Goal: Information Seeking & Learning: Learn about a topic

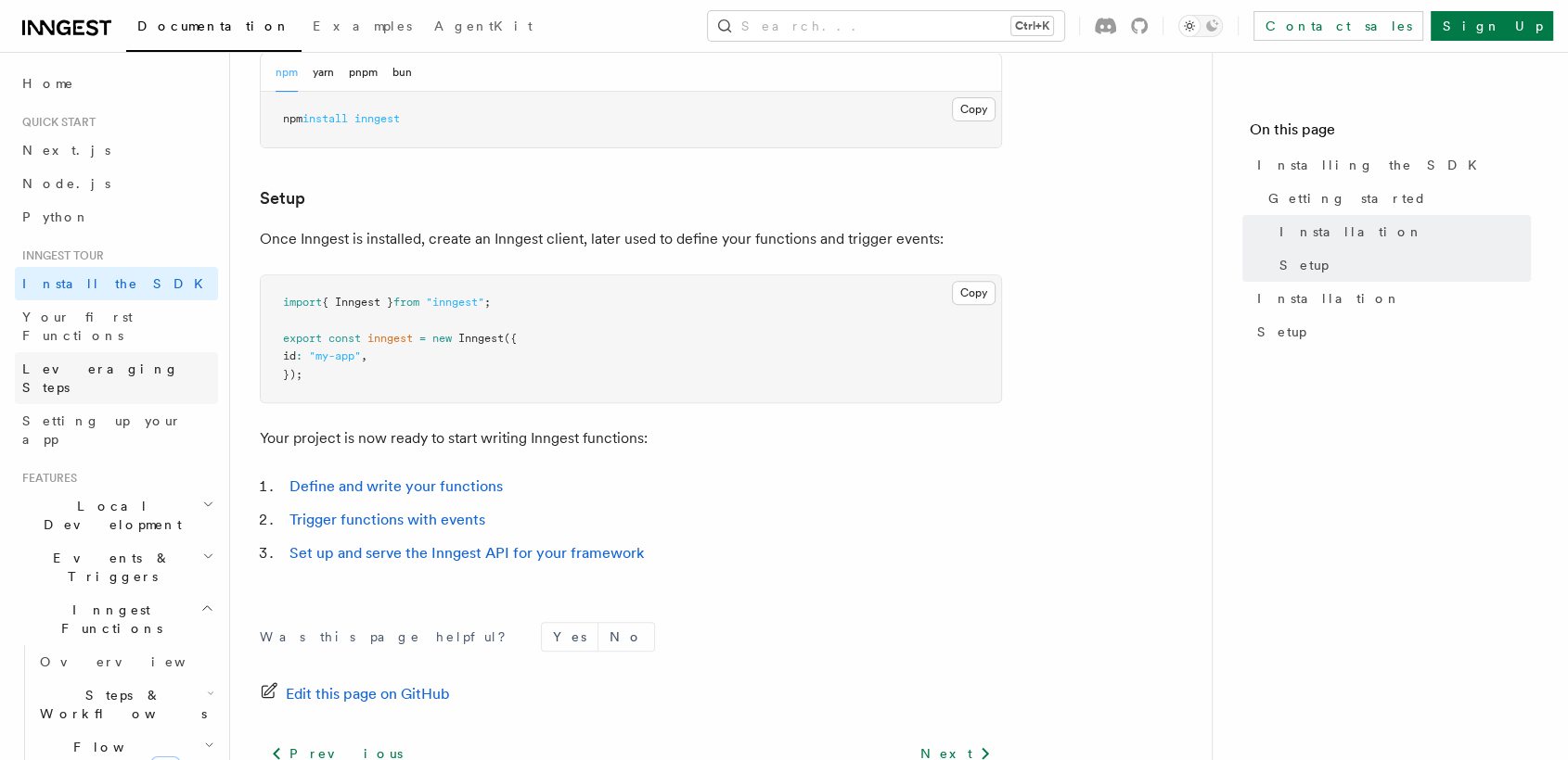
click at [73, 353] on link "Leveraging Steps" at bounding box center [116, 379] width 203 height 52
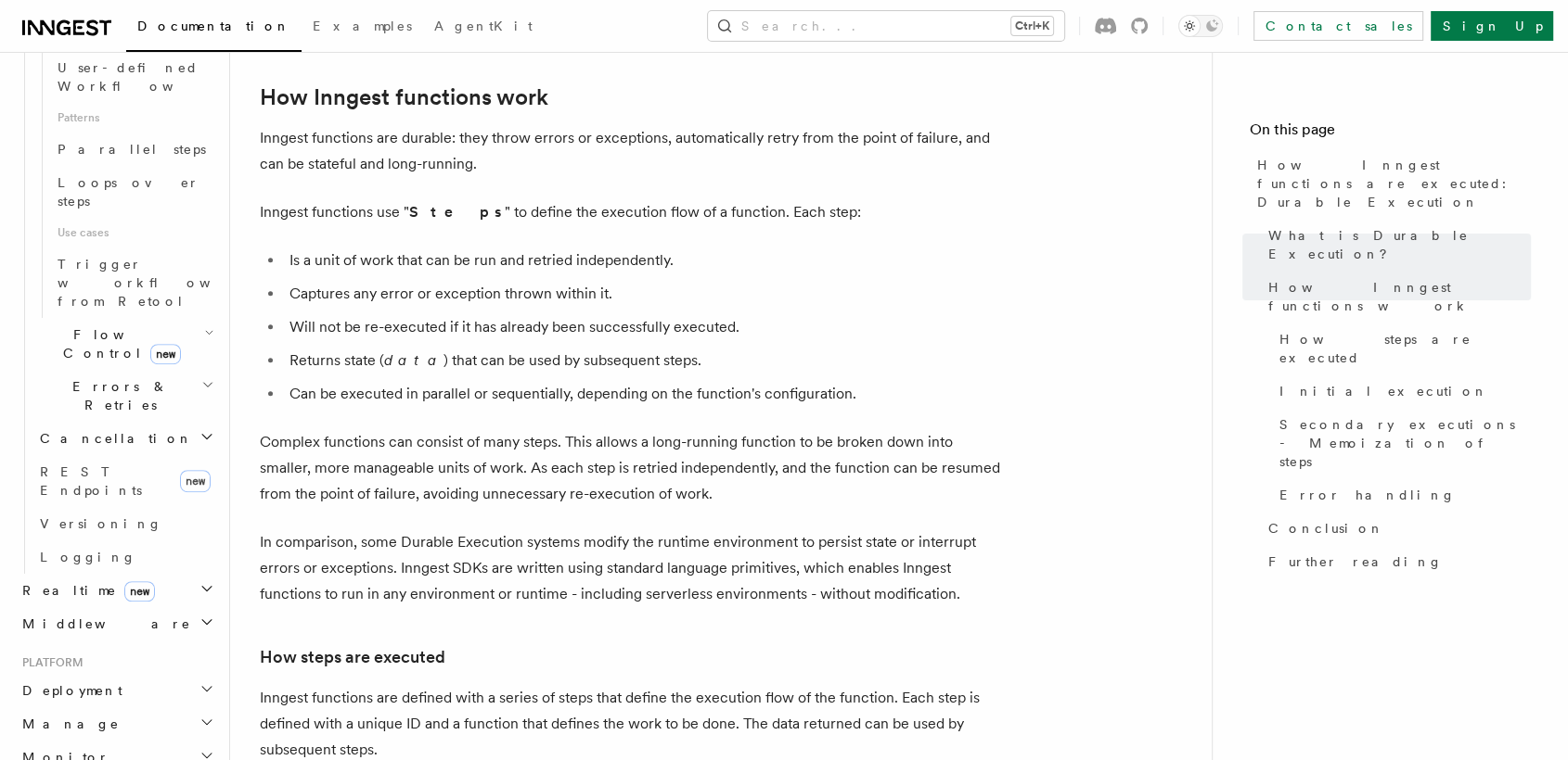
scroll to position [1029, 0]
click at [199, 741] on icon "button" at bounding box center [206, 747] width 14 height 14
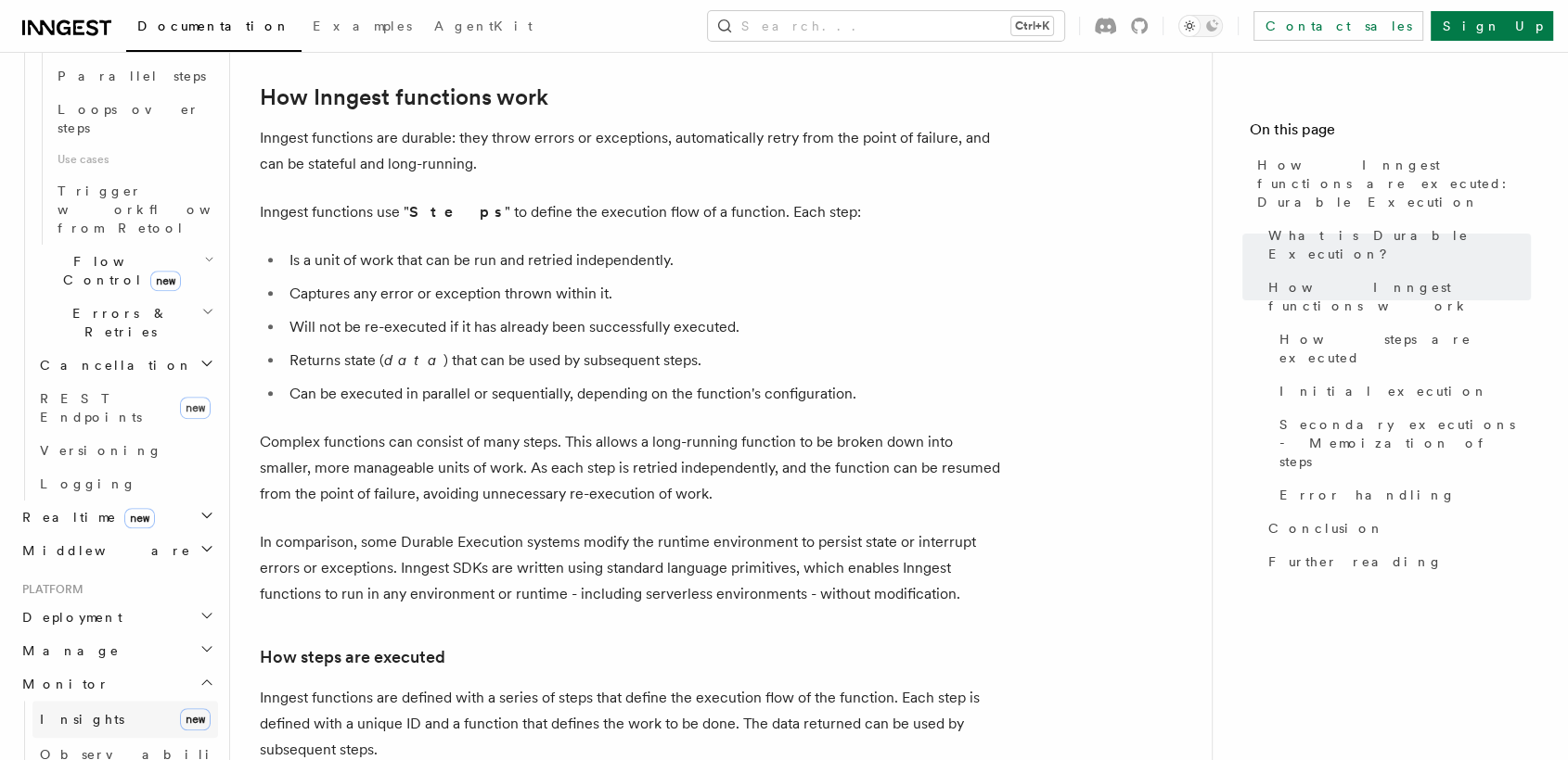
scroll to position [1111, 0]
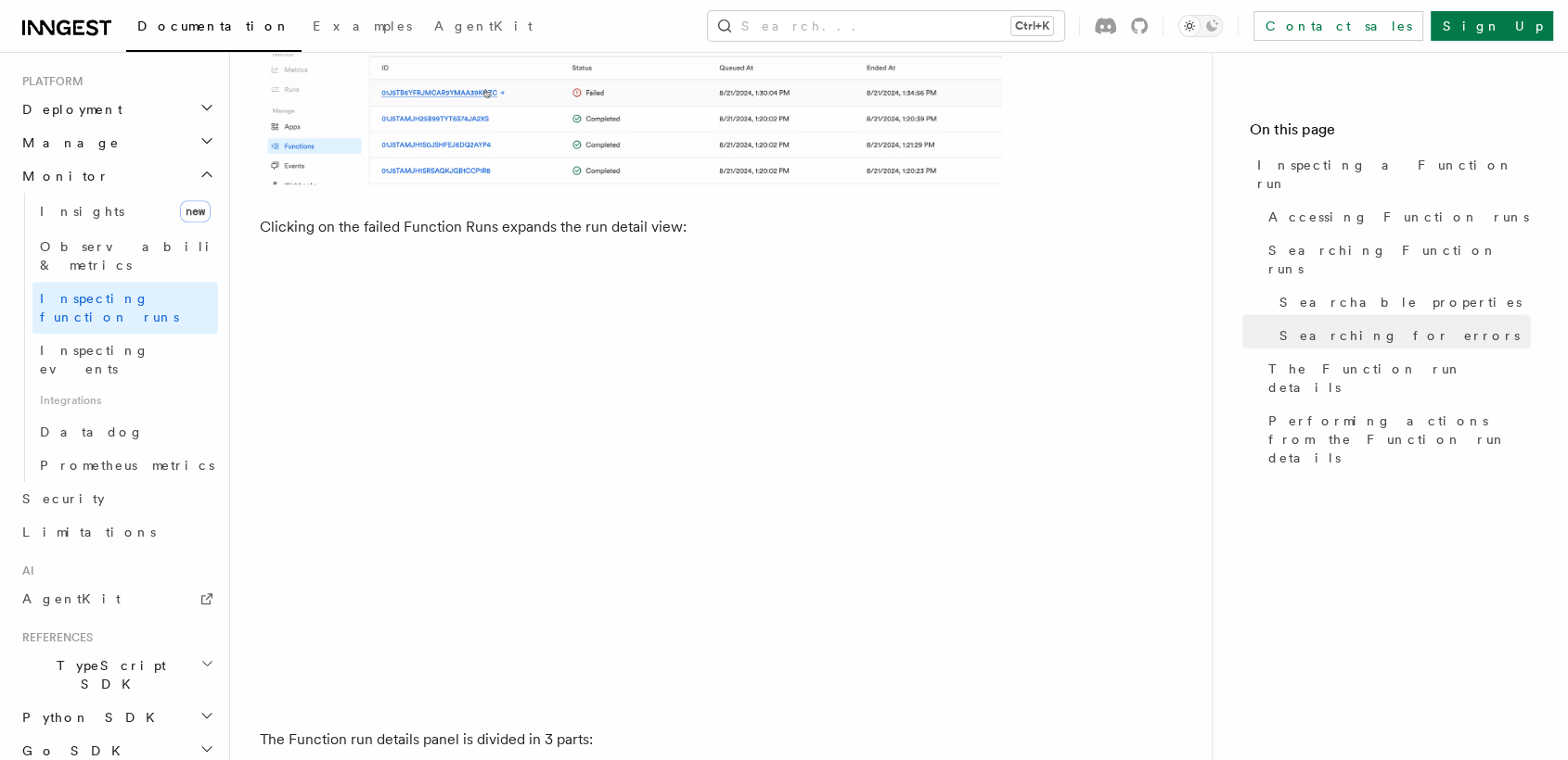
scroll to position [2830, 0]
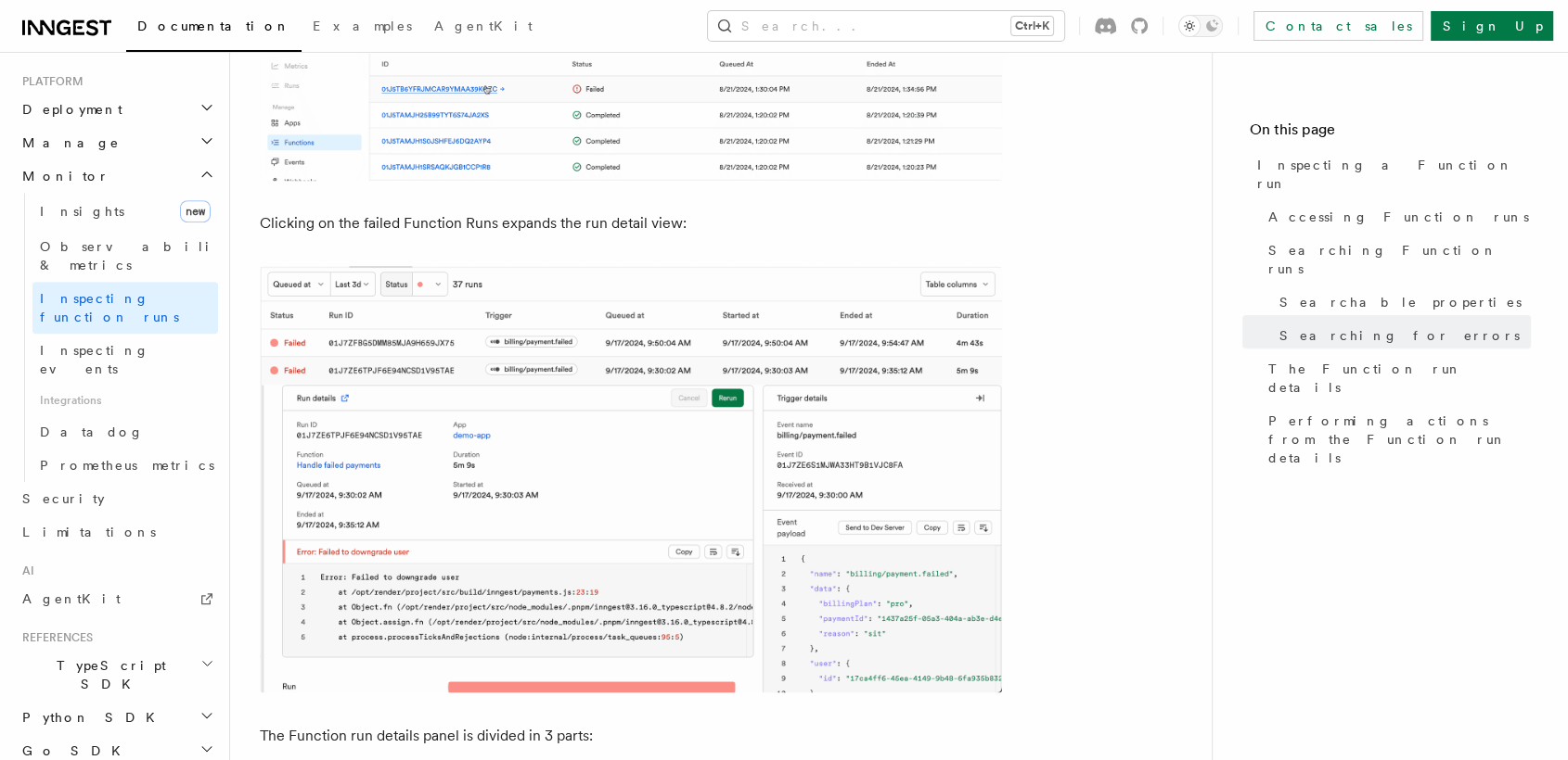
click at [568, 394] on img at bounding box center [631, 479] width 742 height 427
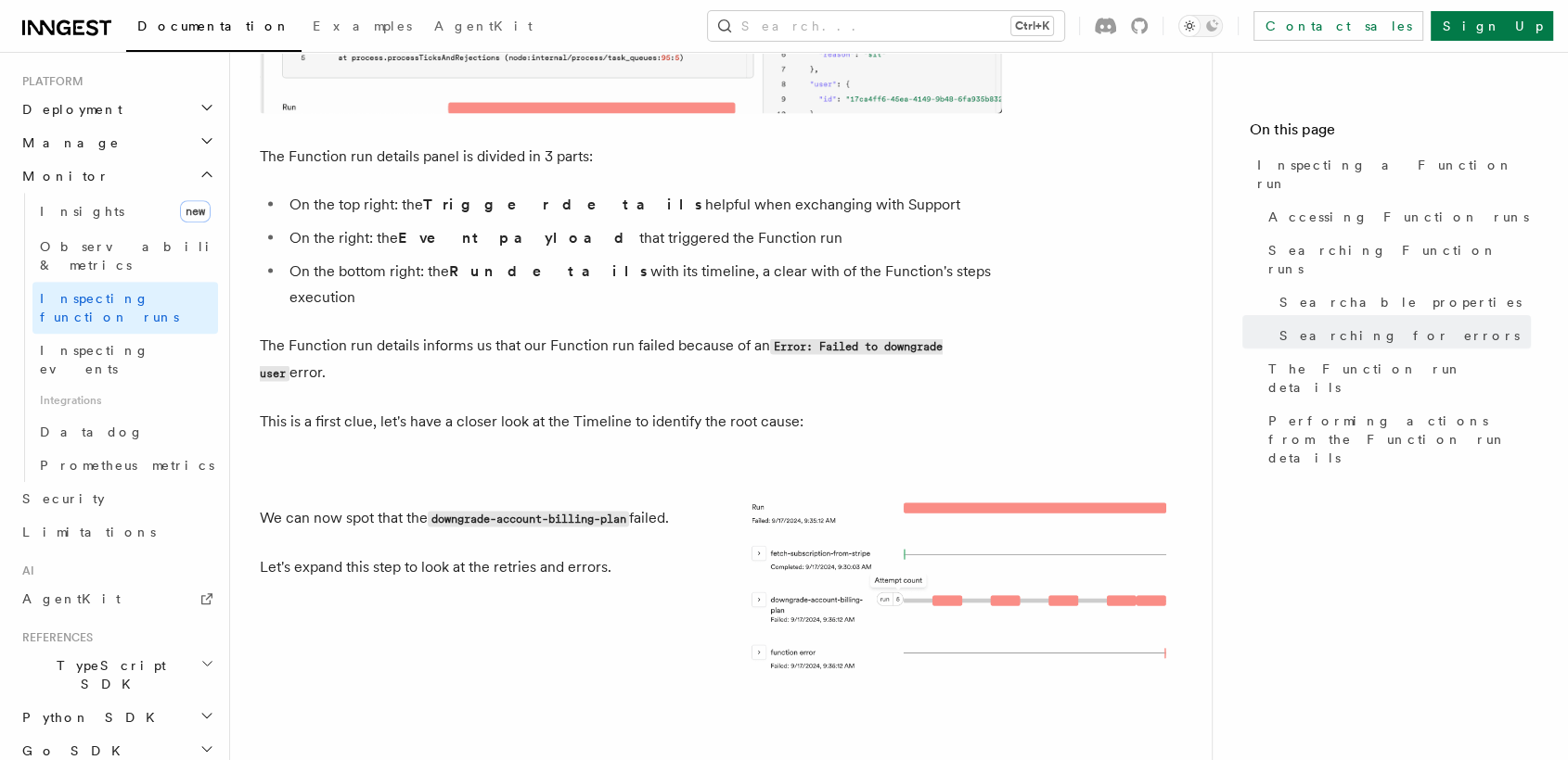
scroll to position [3427, 0]
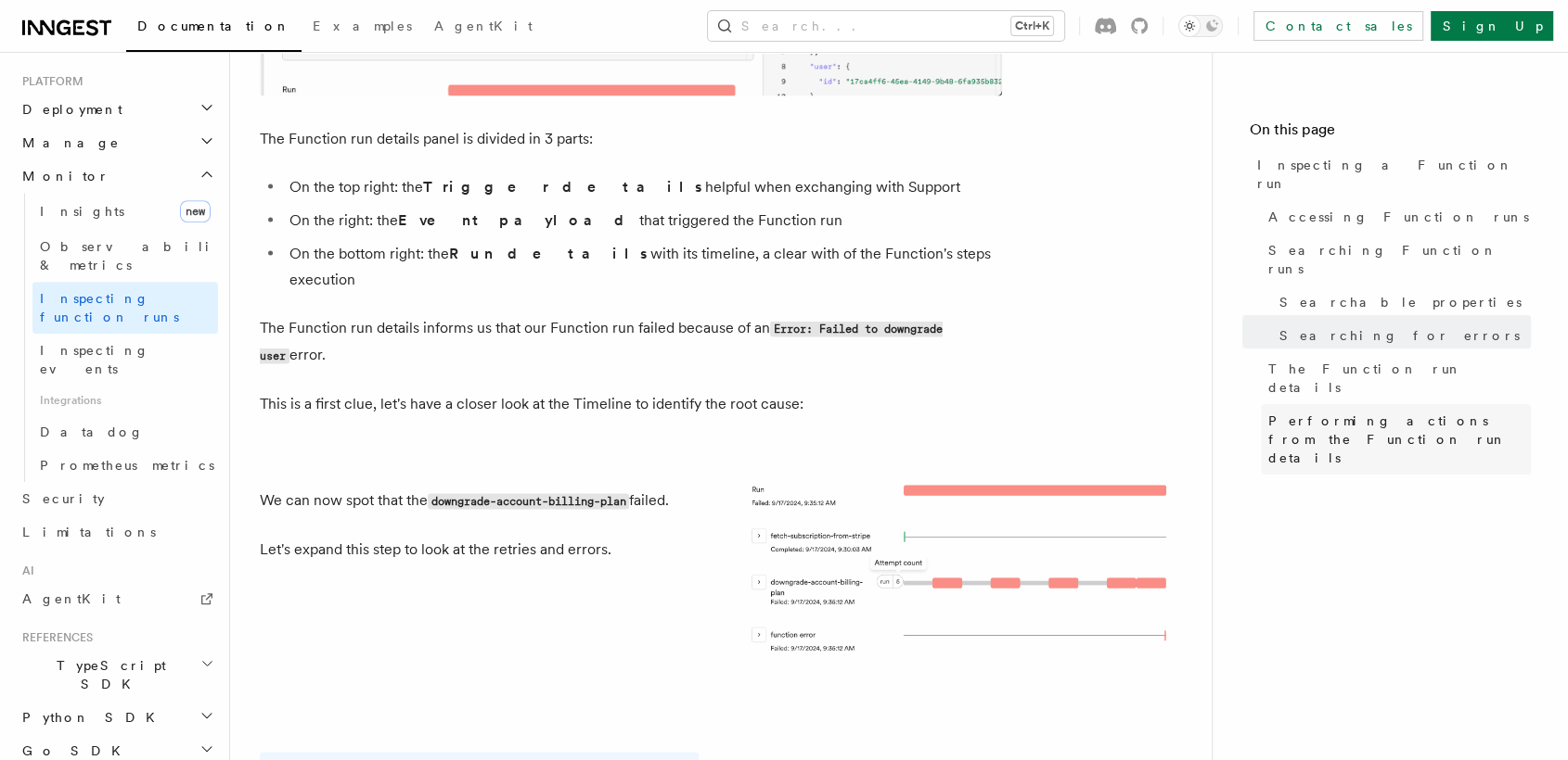
click at [1278, 411] on span "Performing actions from the Function run details" at bounding box center [1399, 439] width 262 height 56
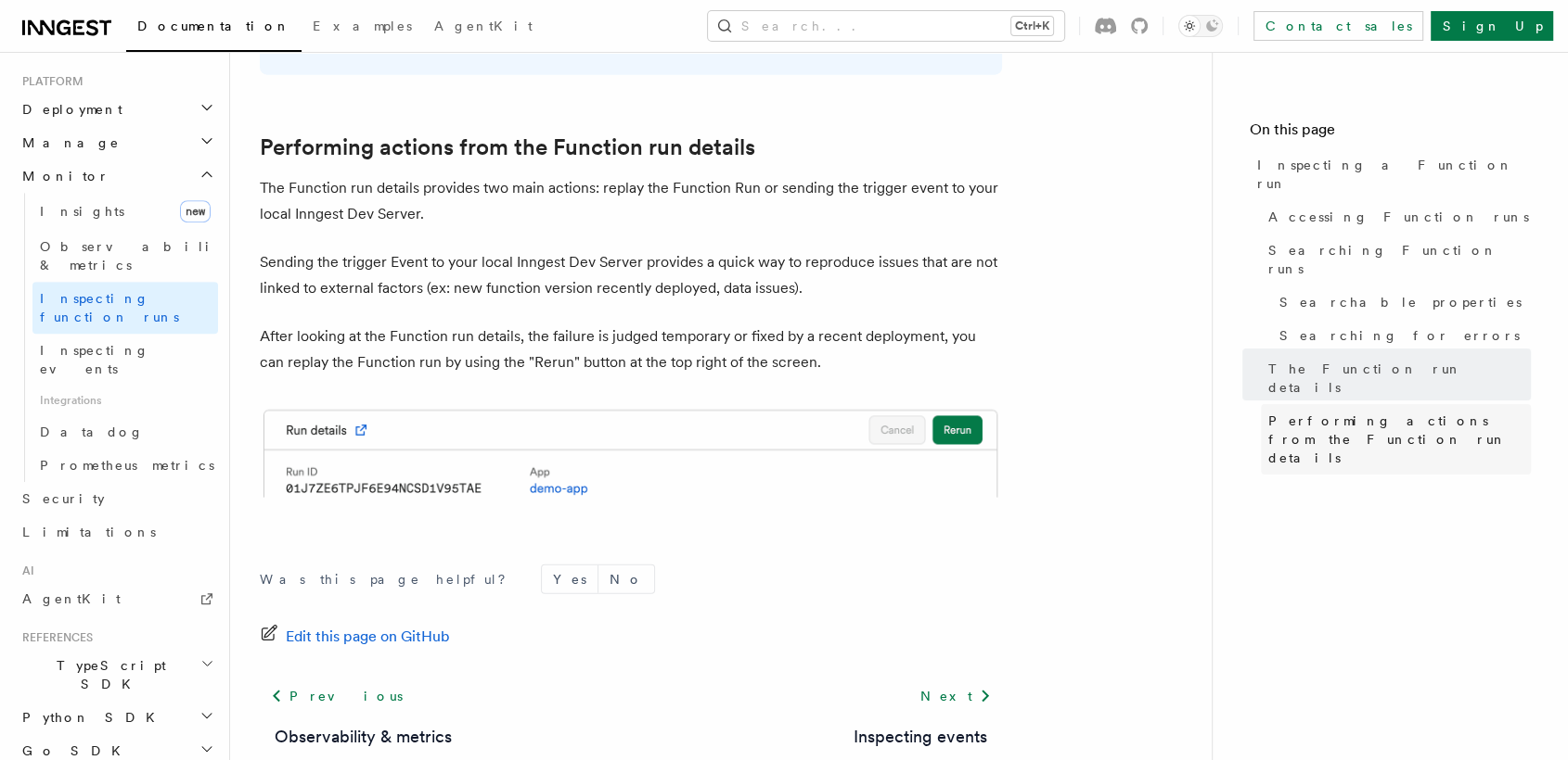
scroll to position [4796, 0]
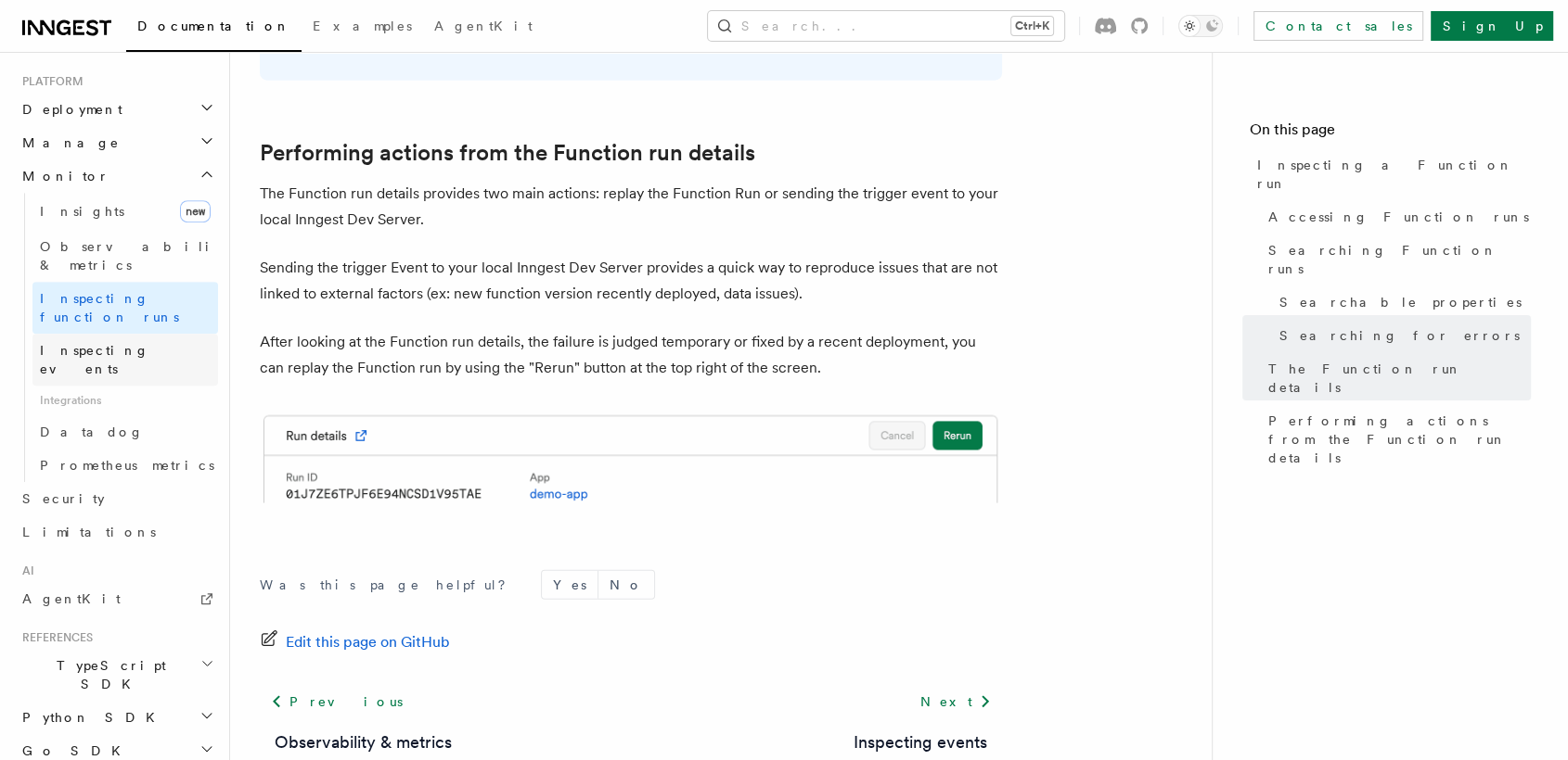
click at [138, 343] on span "Inspecting events" at bounding box center [94, 359] width 110 height 34
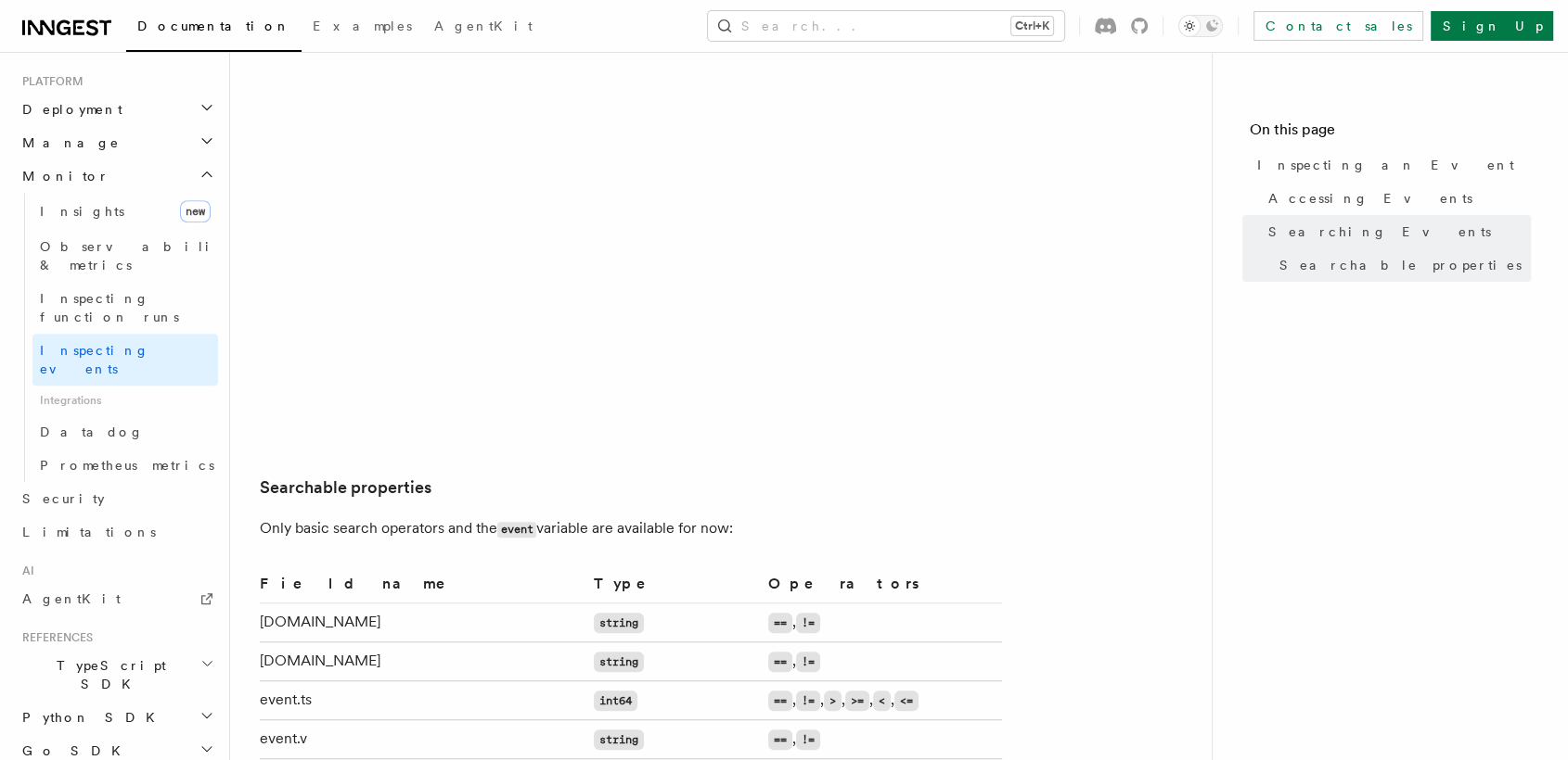
scroll to position [1085, 0]
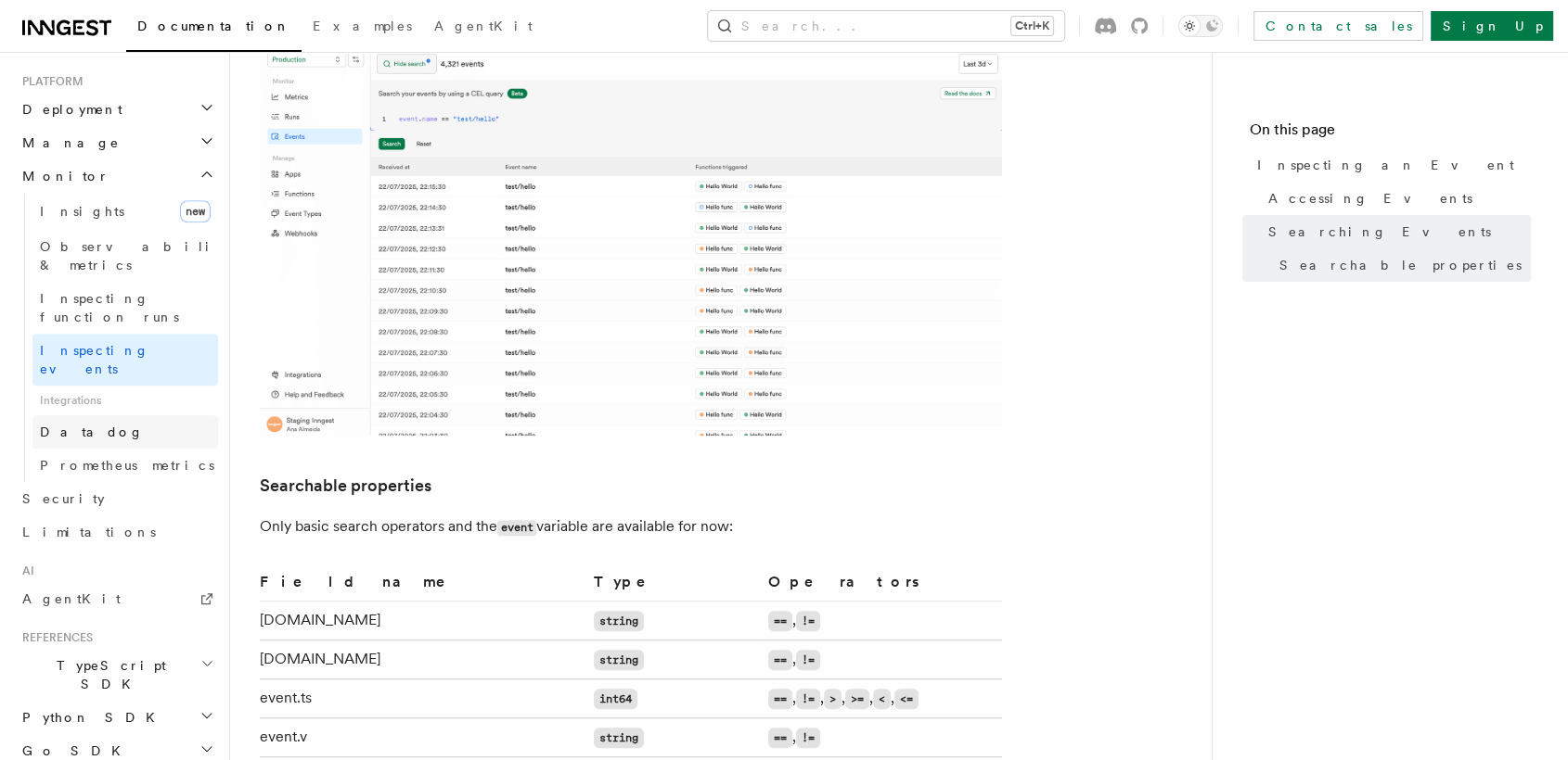
click at [126, 415] on link "Datadog" at bounding box center [125, 432] width 186 height 34
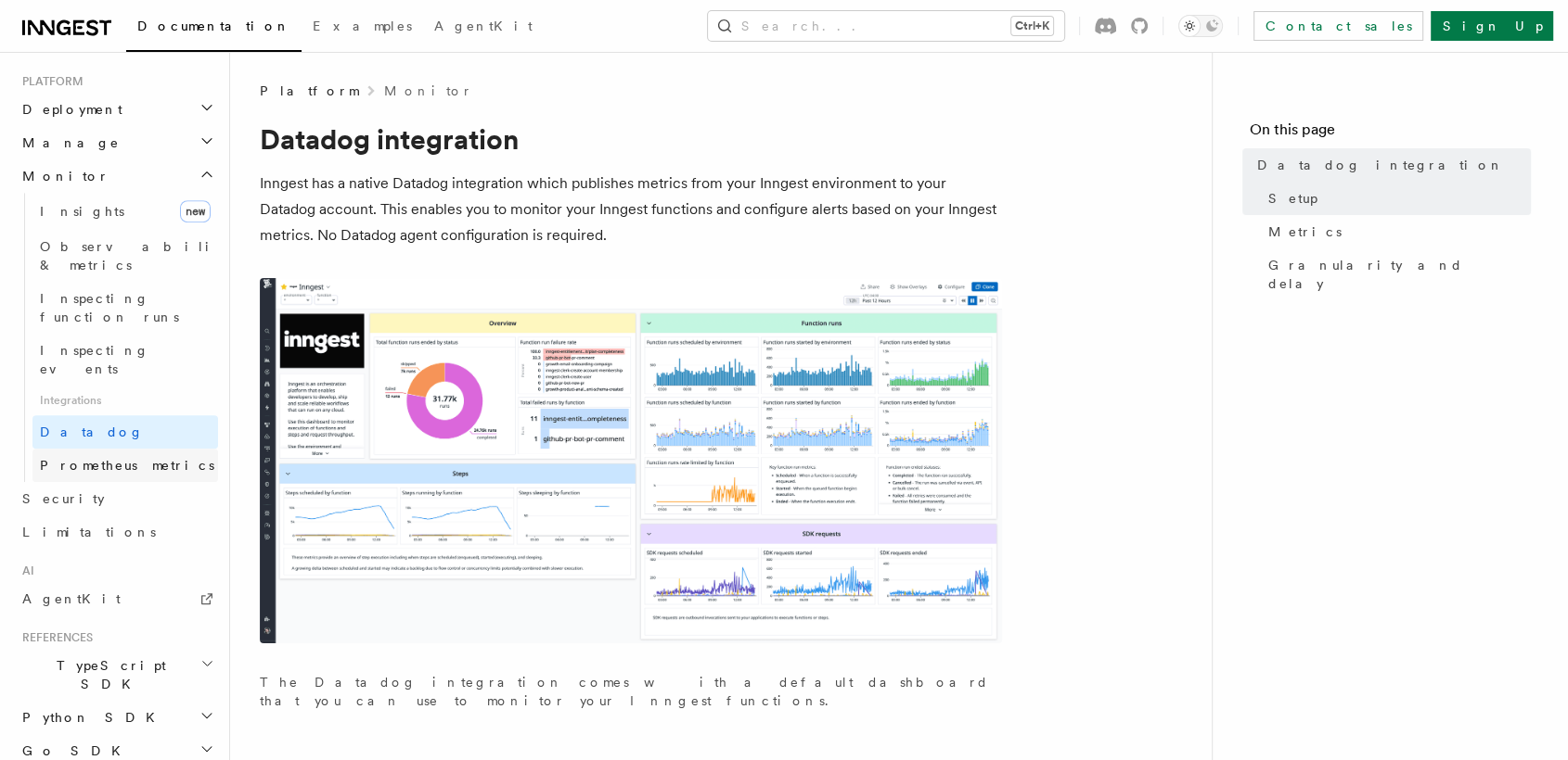
click at [135, 459] on span "Prometheus metrics" at bounding box center [126, 465] width 174 height 14
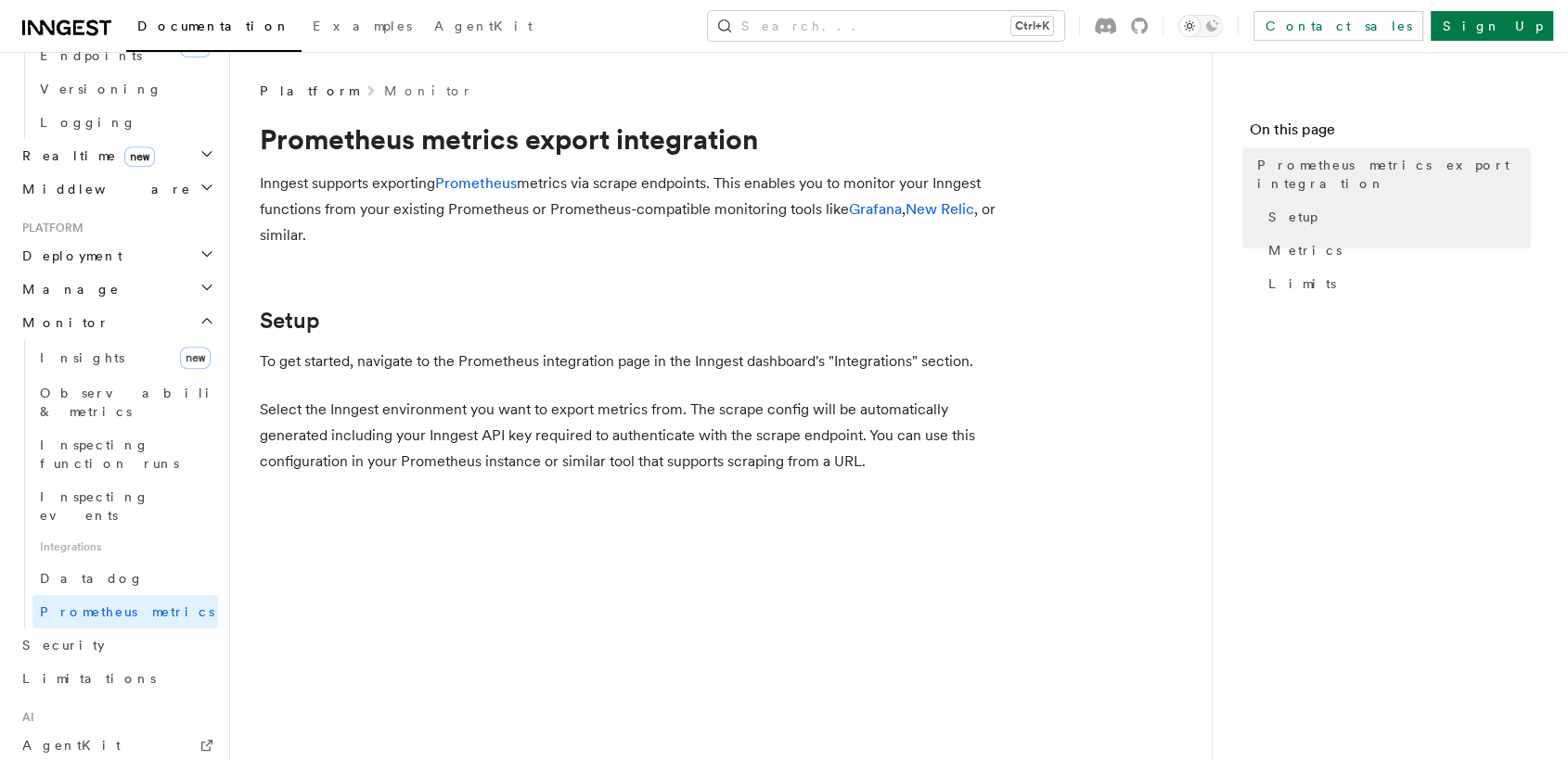
scroll to position [720, 0]
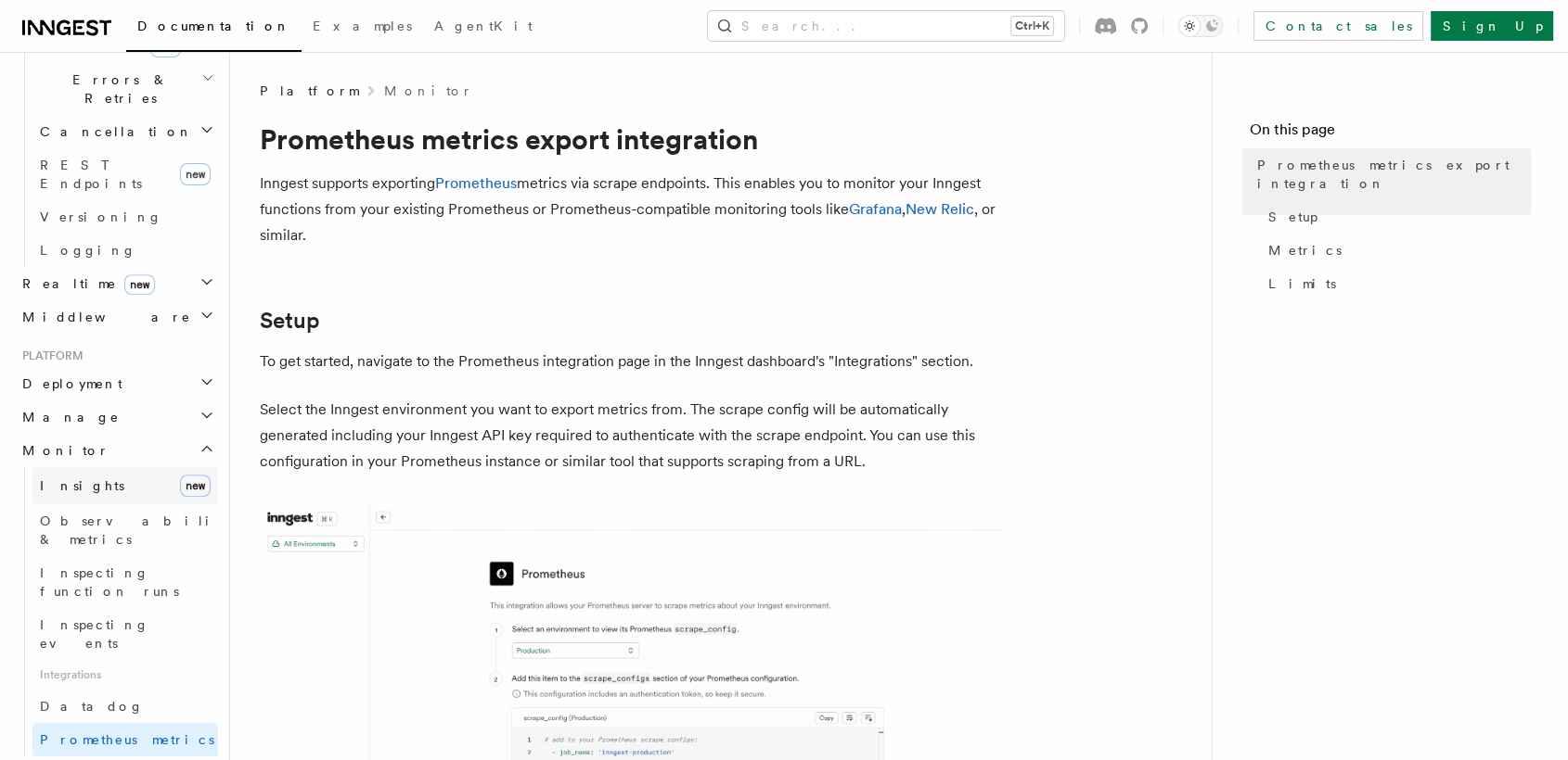
click at [96, 467] on link "Insights new" at bounding box center [125, 485] width 186 height 38
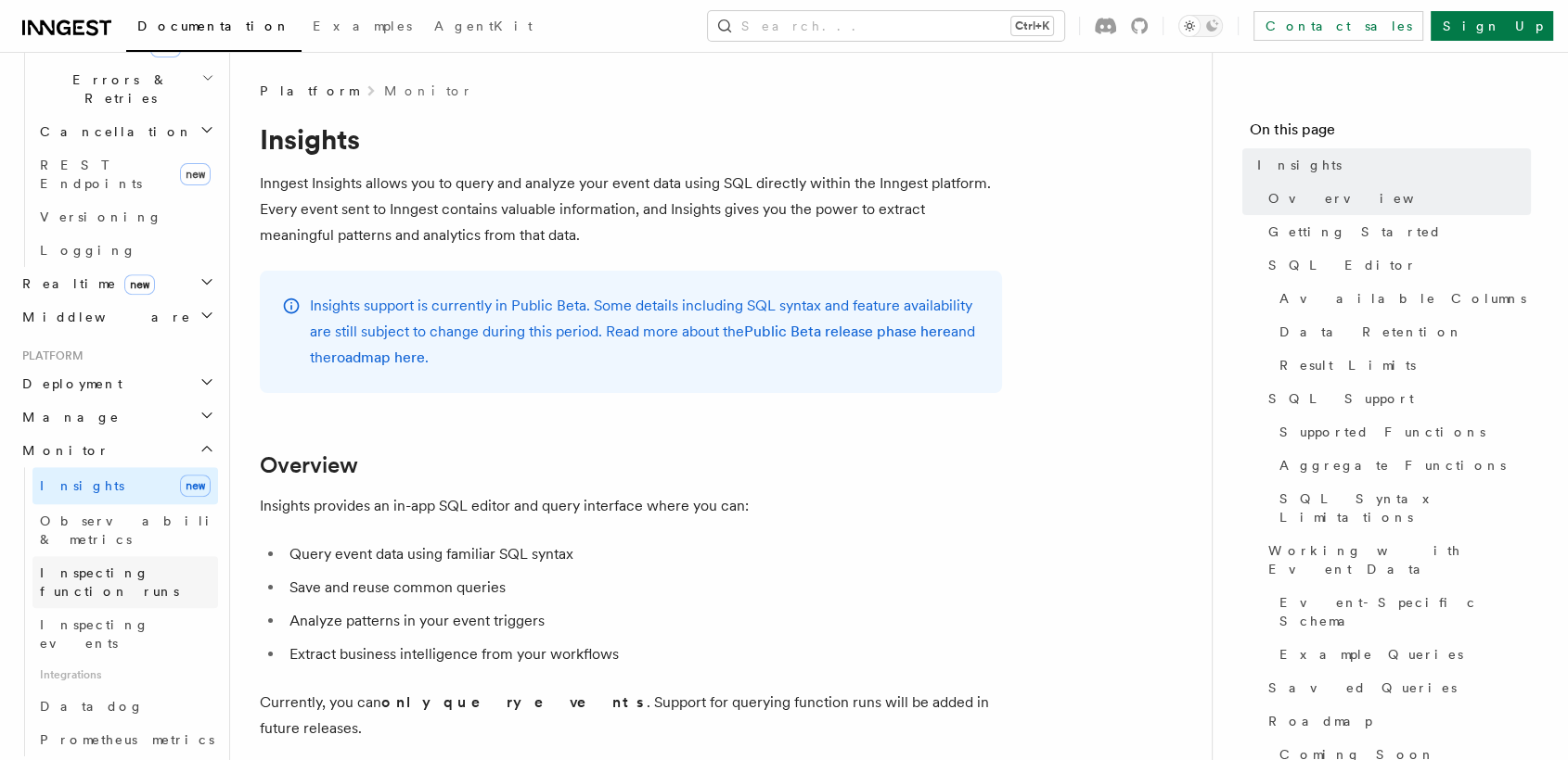
click at [91, 565] on span "Inspecting function runs" at bounding box center [109, 582] width 139 height 34
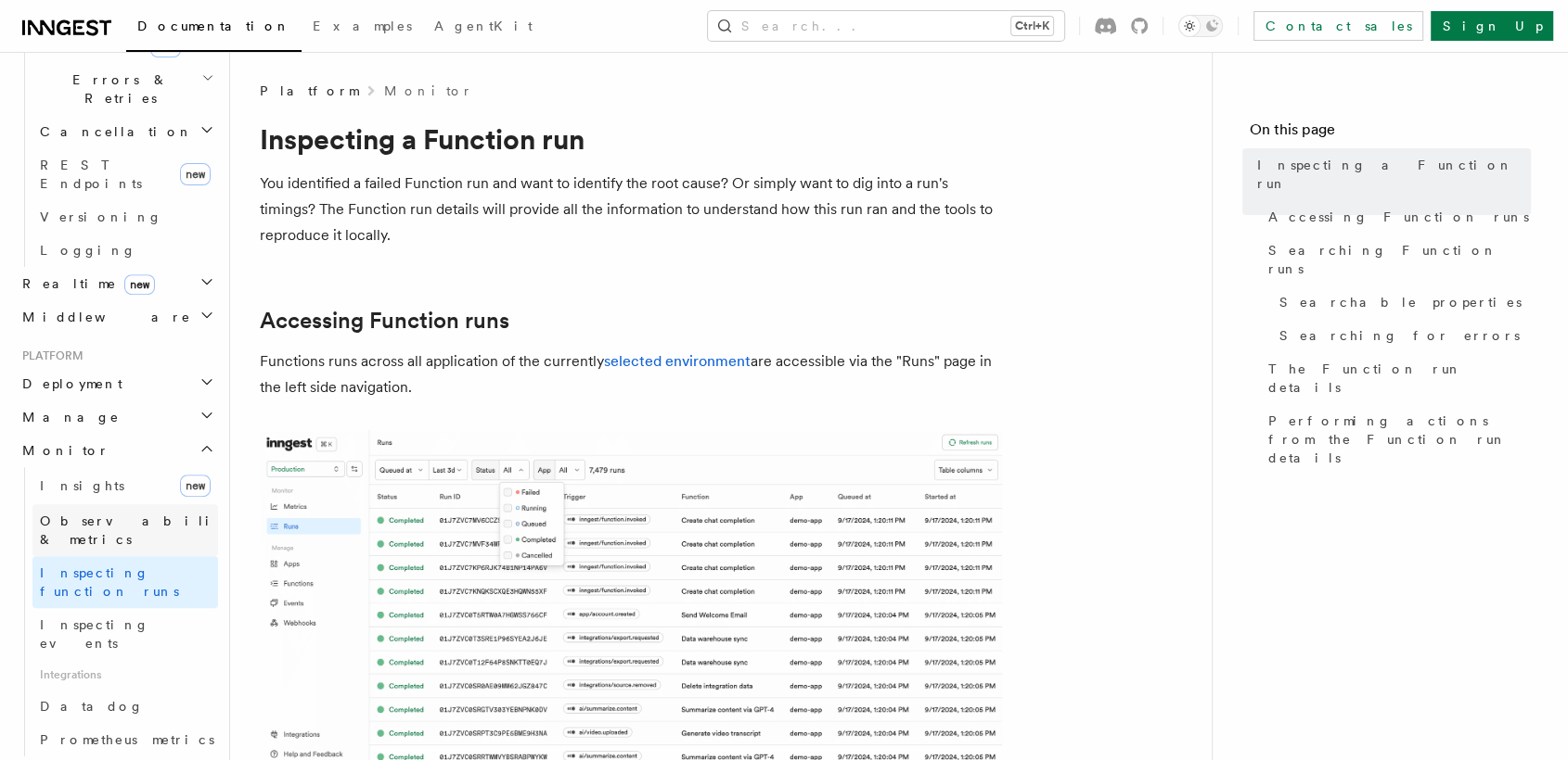
click at [118, 505] on link "Observability & metrics" at bounding box center [125, 531] width 186 height 52
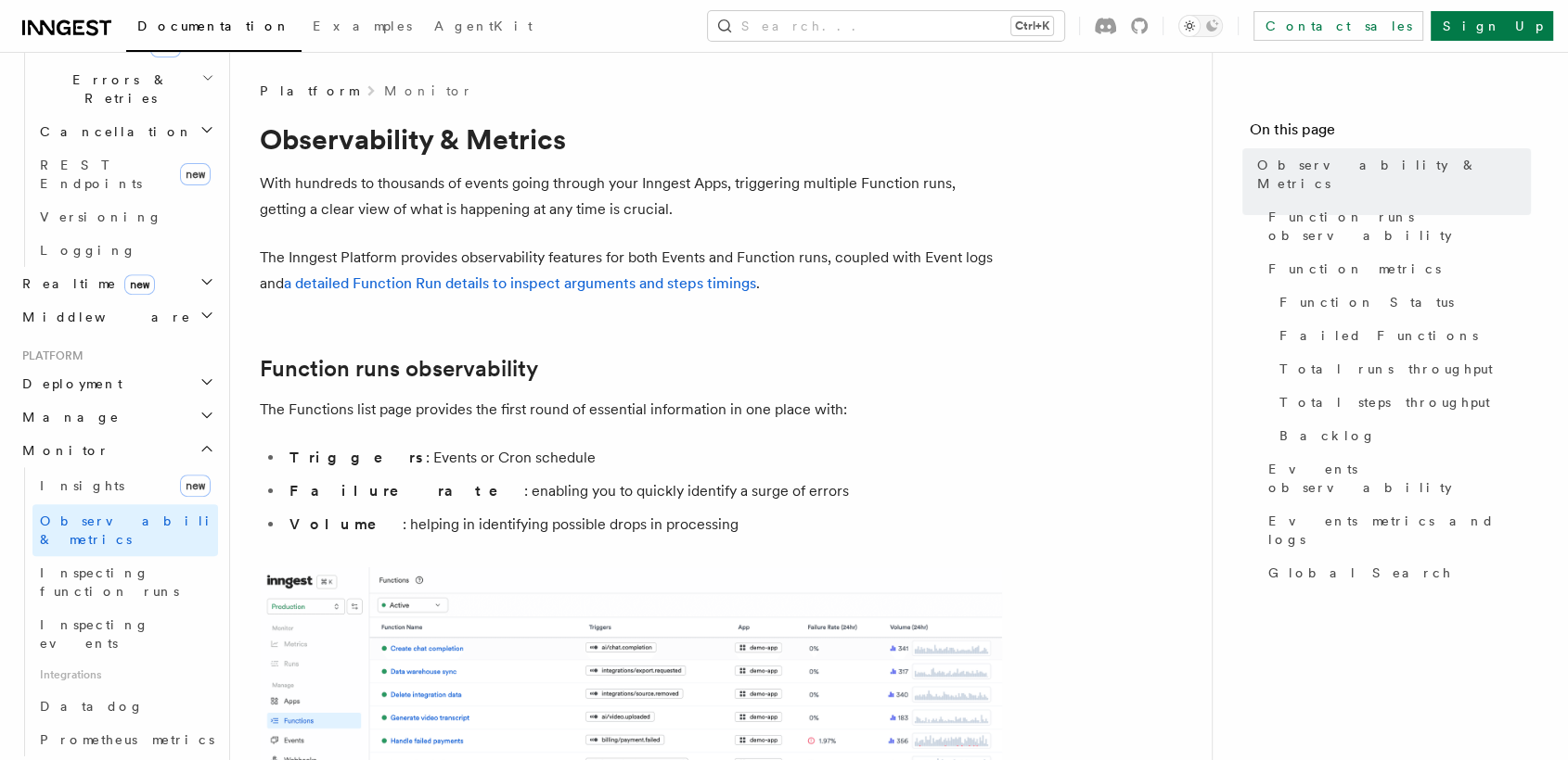
click at [150, 401] on h2 "Manage" at bounding box center [116, 417] width 203 height 34
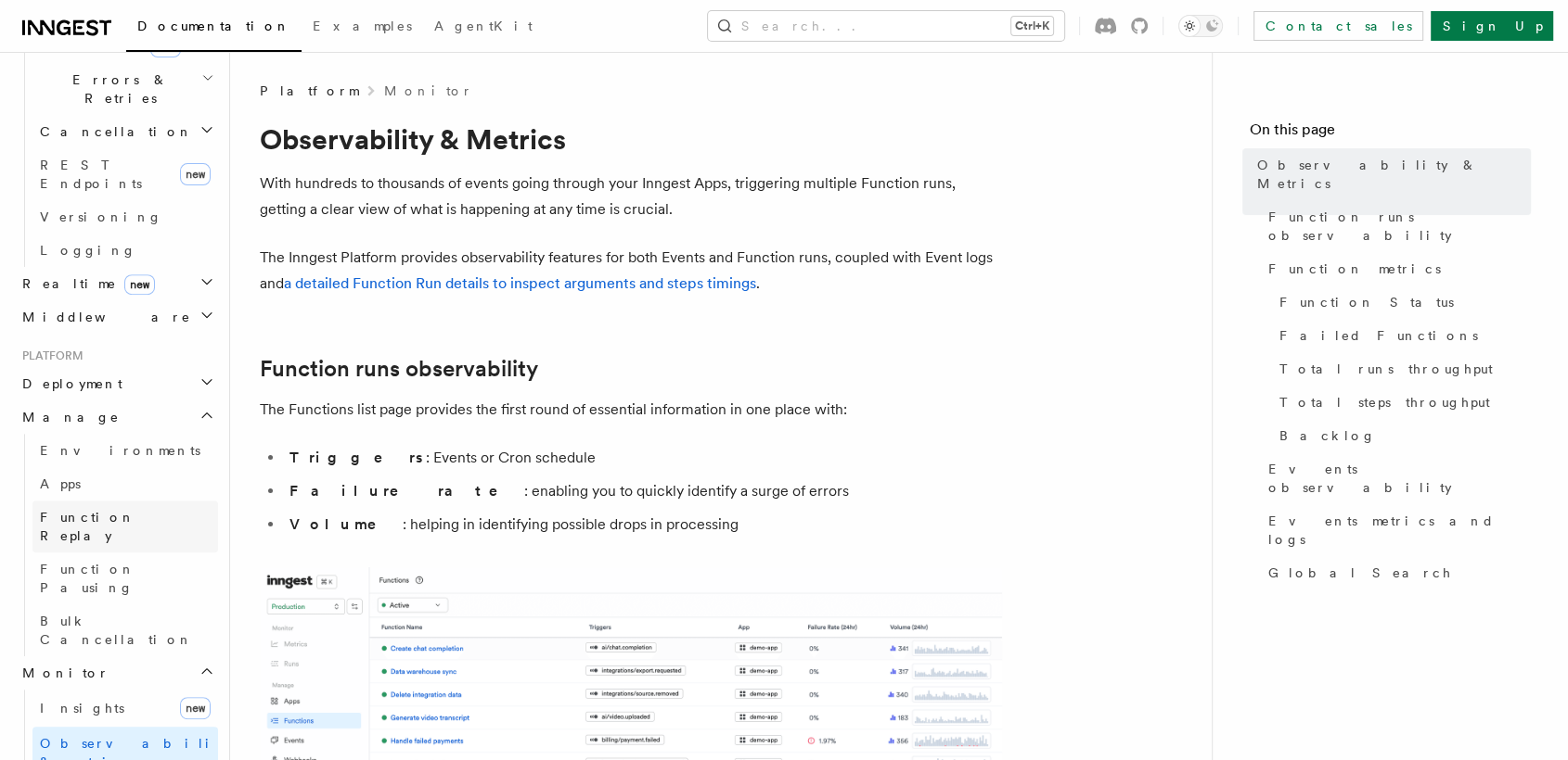
click at [112, 510] on span "Function Replay" at bounding box center [87, 526] width 95 height 34
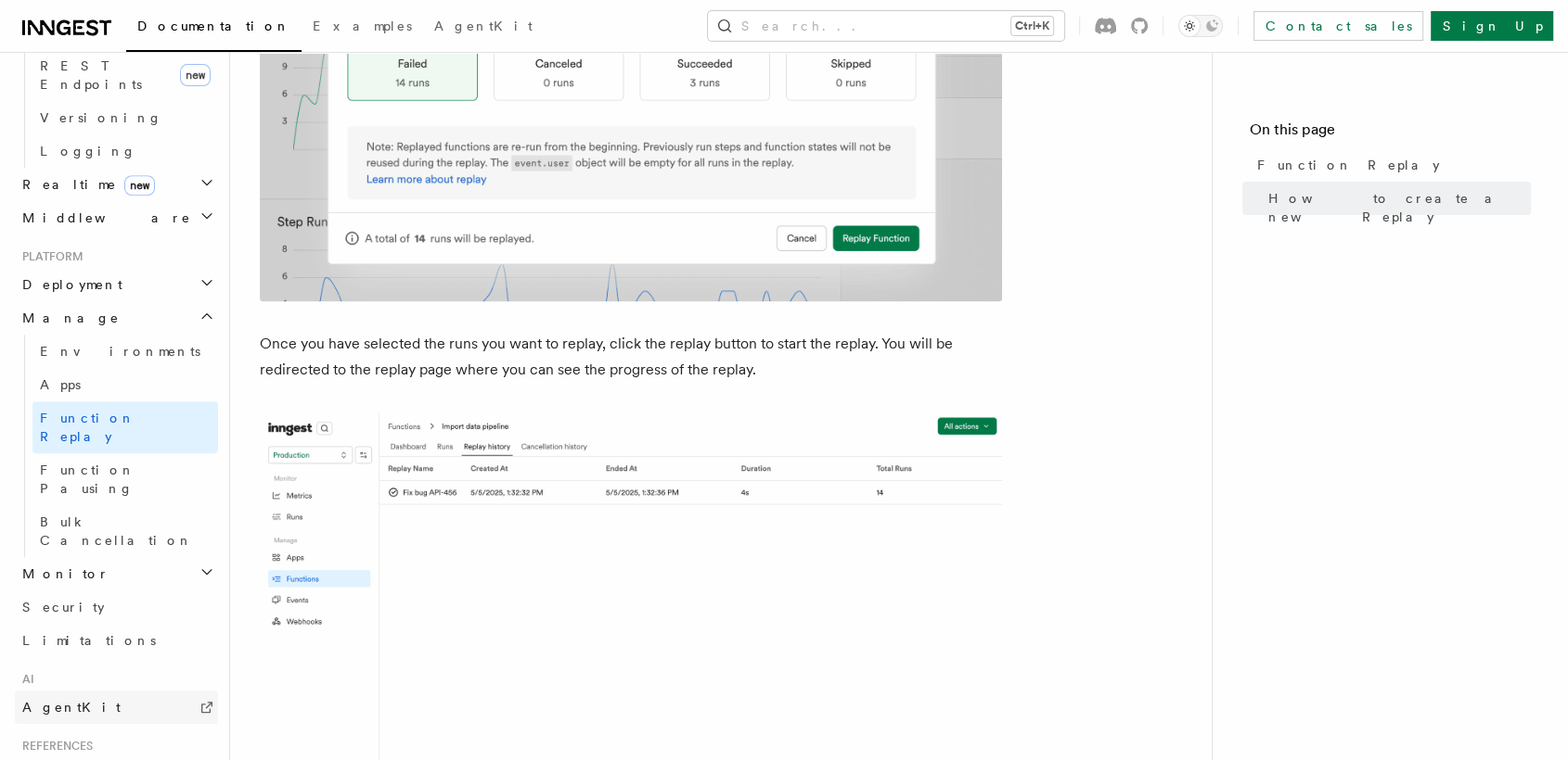
scroll to position [843, 0]
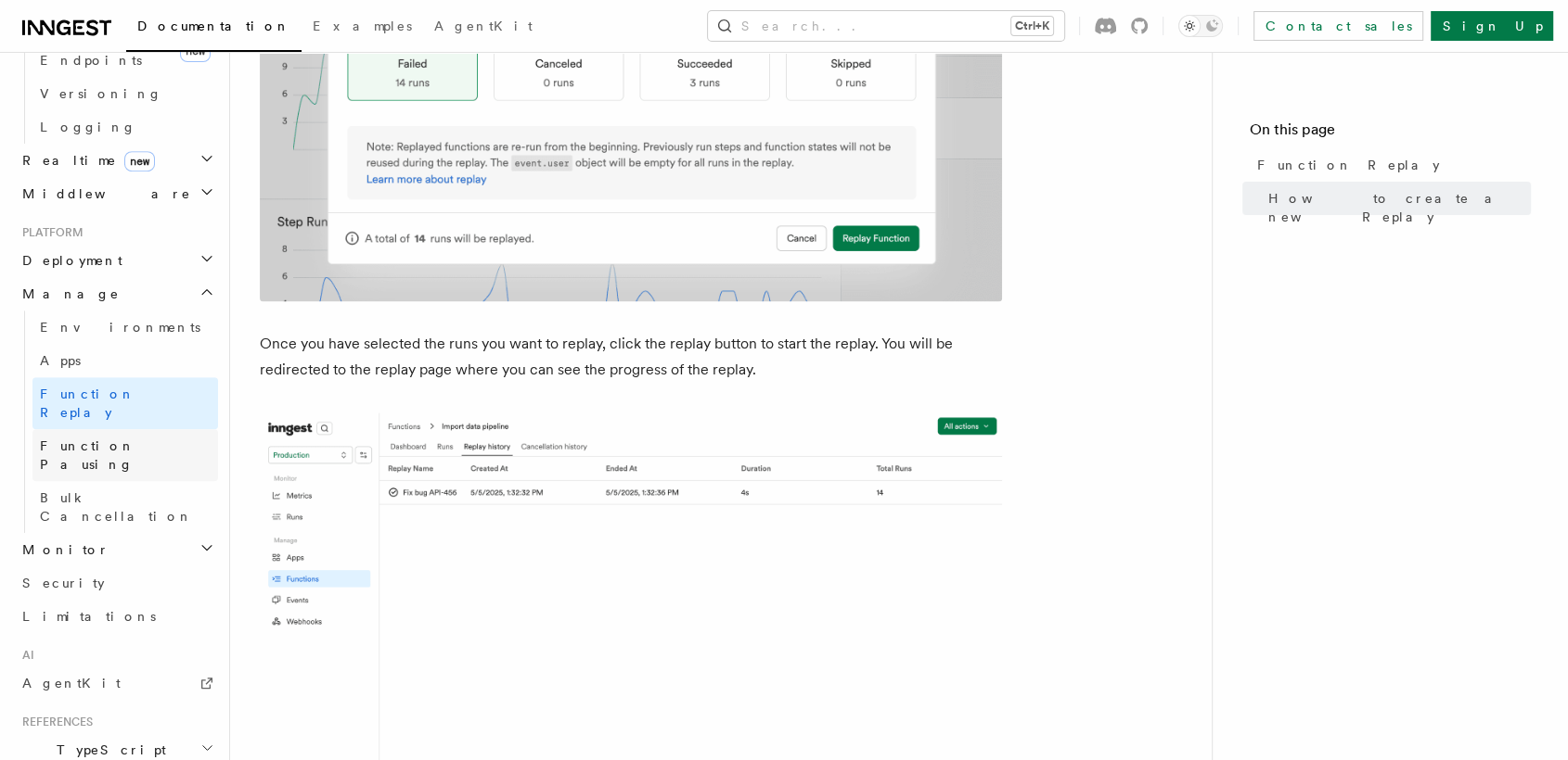
click at [157, 430] on link "Function Pausing" at bounding box center [125, 456] width 186 height 52
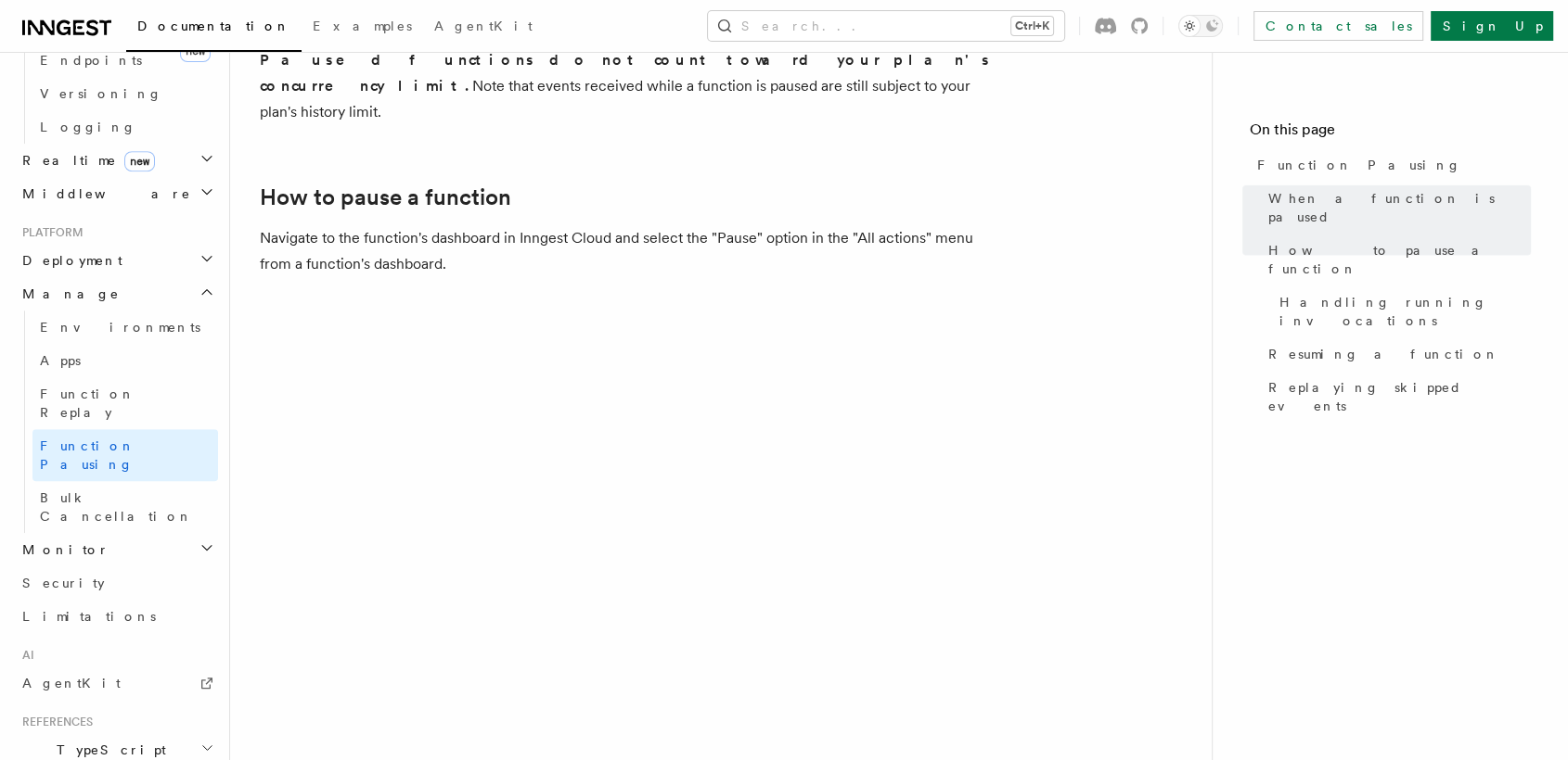
scroll to position [694, 0]
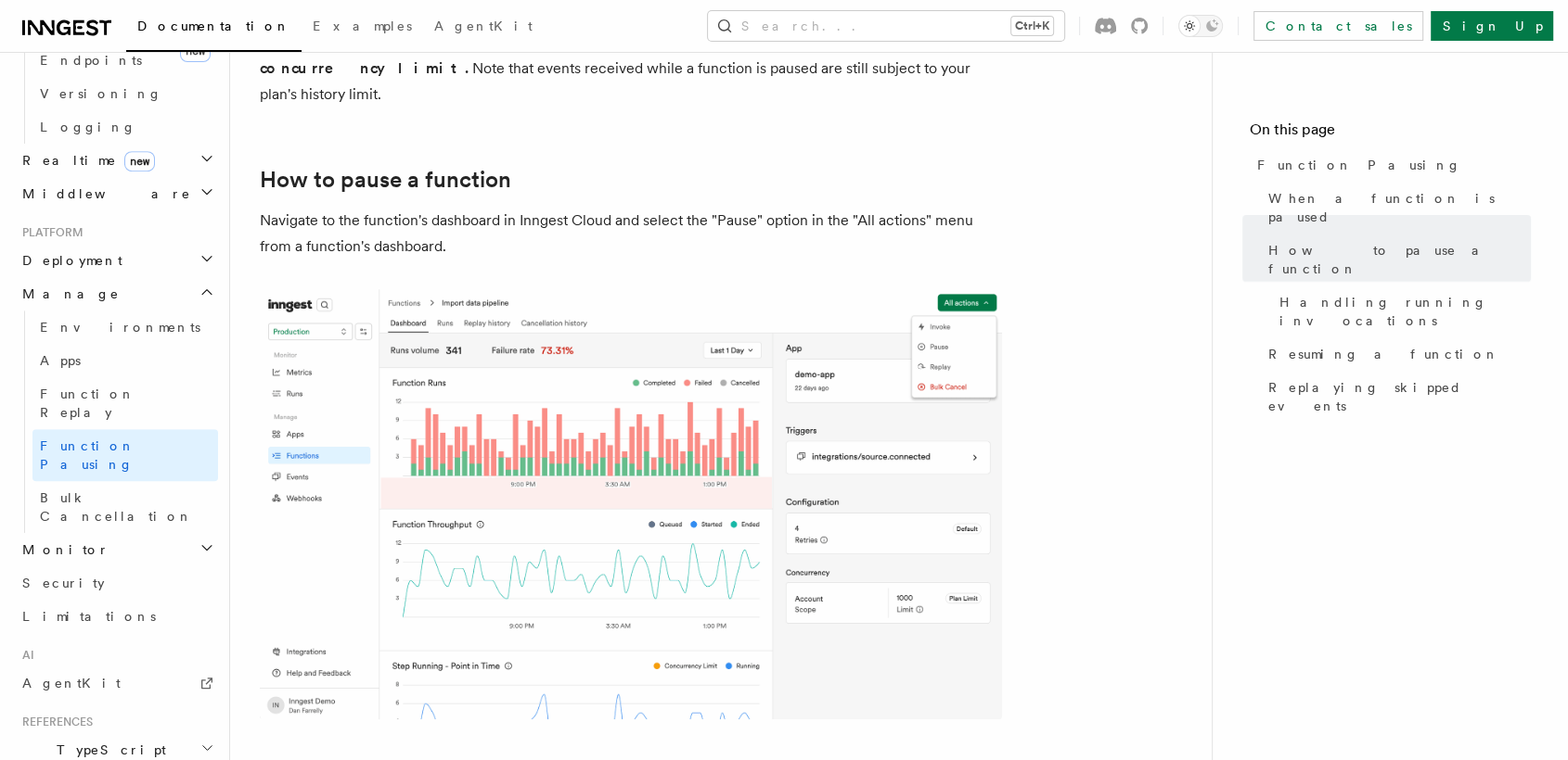
click at [187, 32] on span "Documentation" at bounding box center [213, 25] width 153 height 14
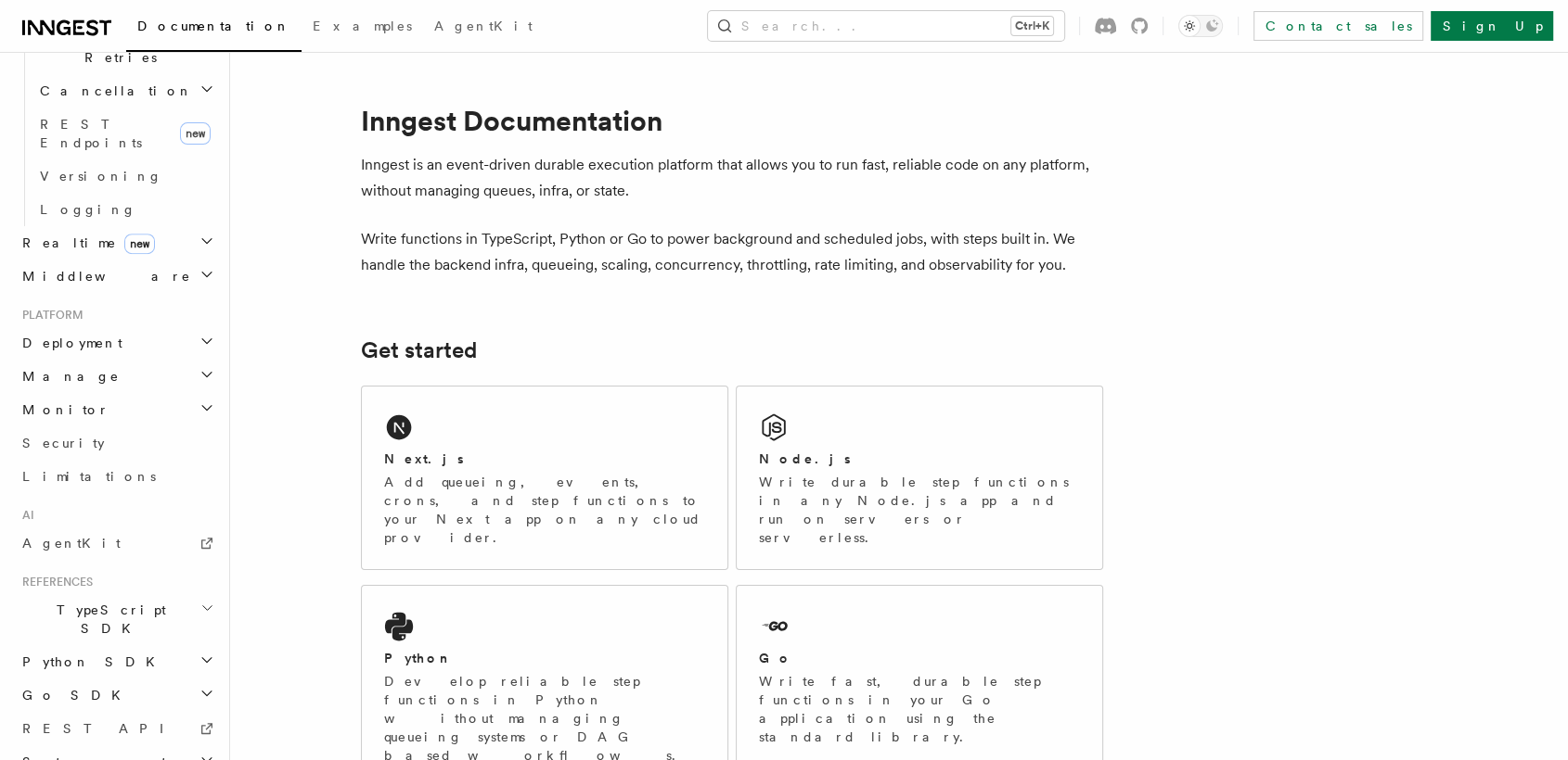
click at [84, 753] on span "System events" at bounding box center [93, 762] width 157 height 18
click at [133, 679] on h2 "Go SDK" at bounding box center [116, 695] width 203 height 34
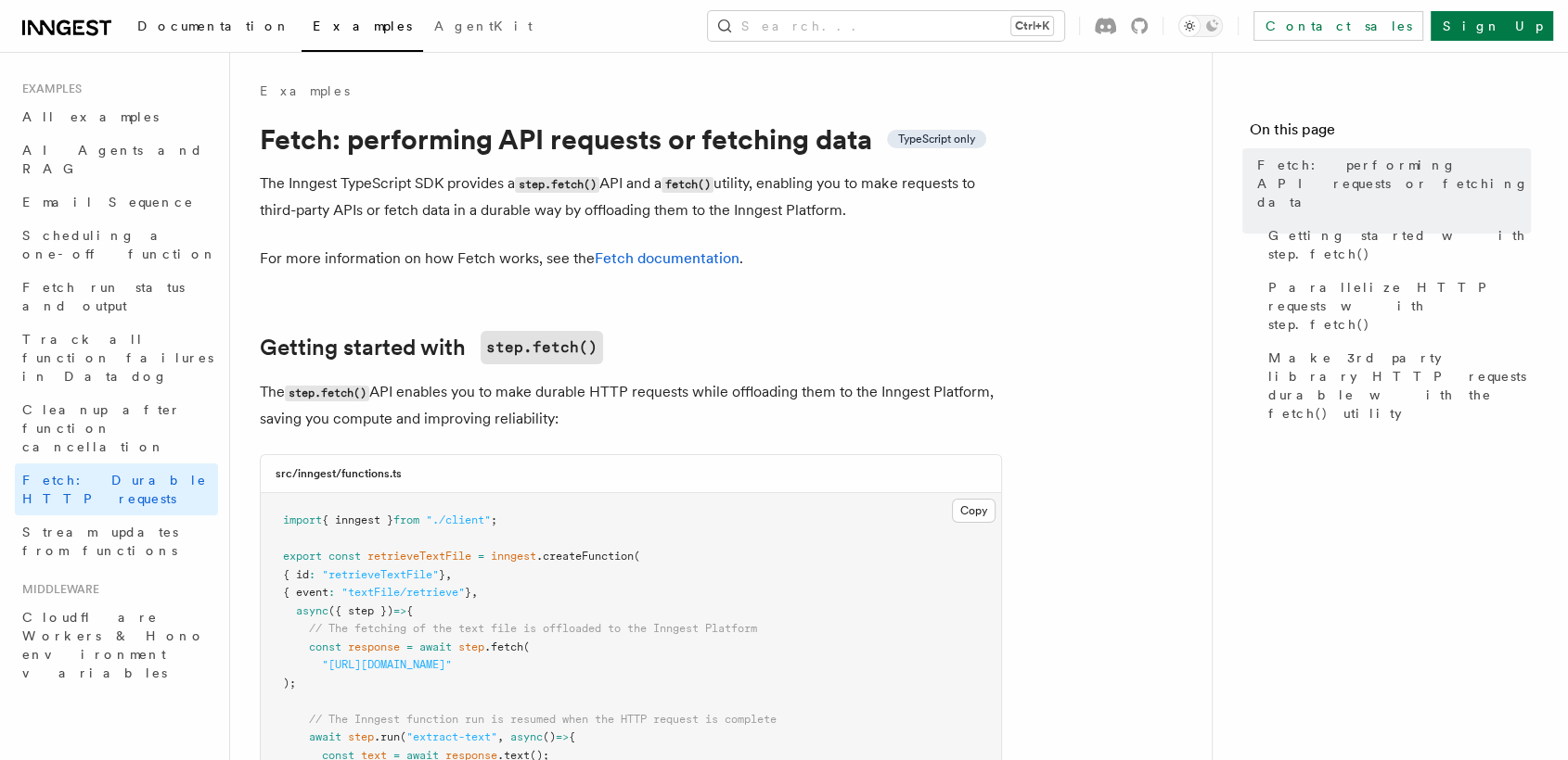
click at [172, 27] on span "Documentation" at bounding box center [213, 25] width 153 height 14
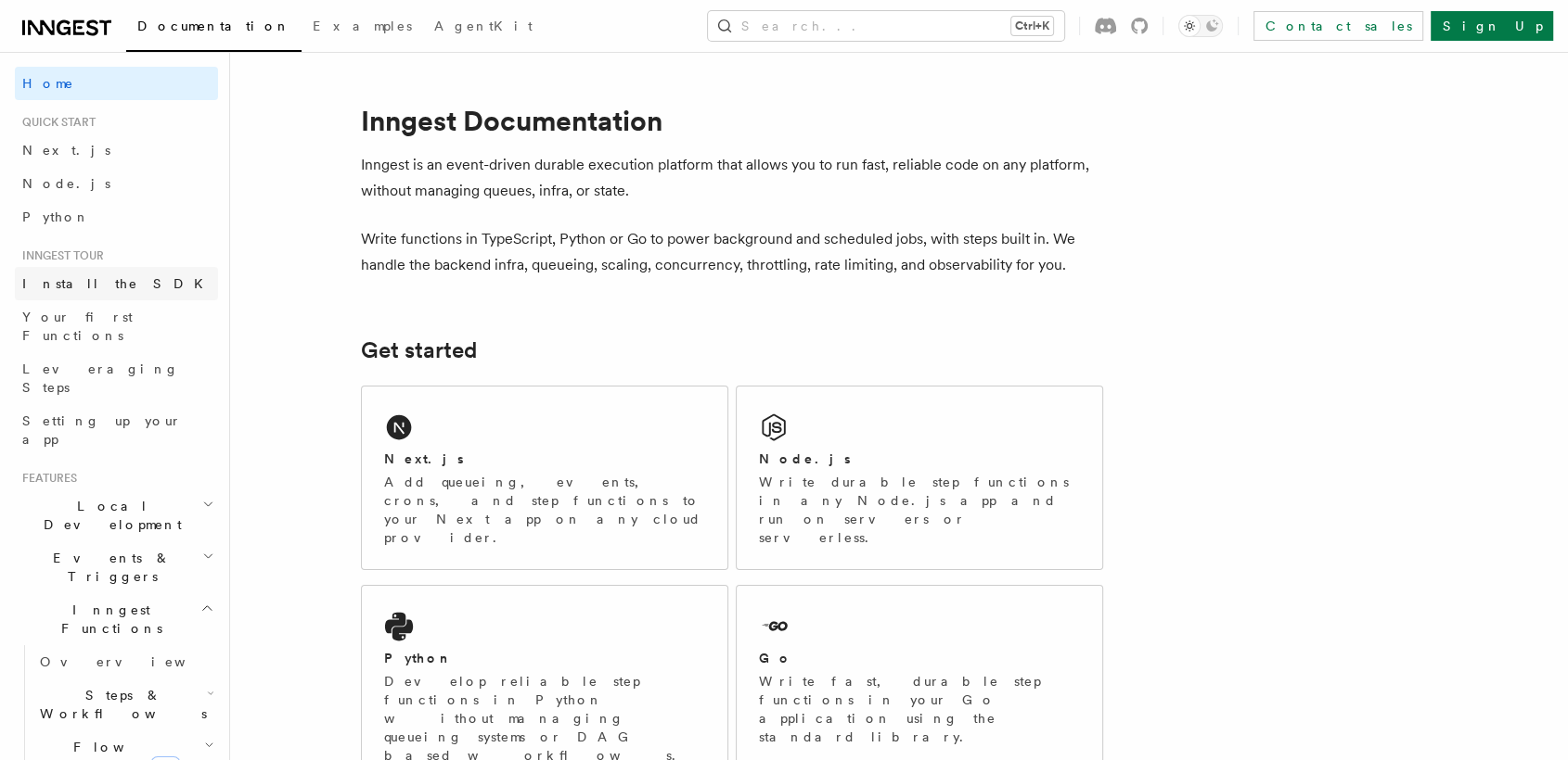
click at [99, 277] on span "Install the SDK" at bounding box center [118, 283] width 192 height 14
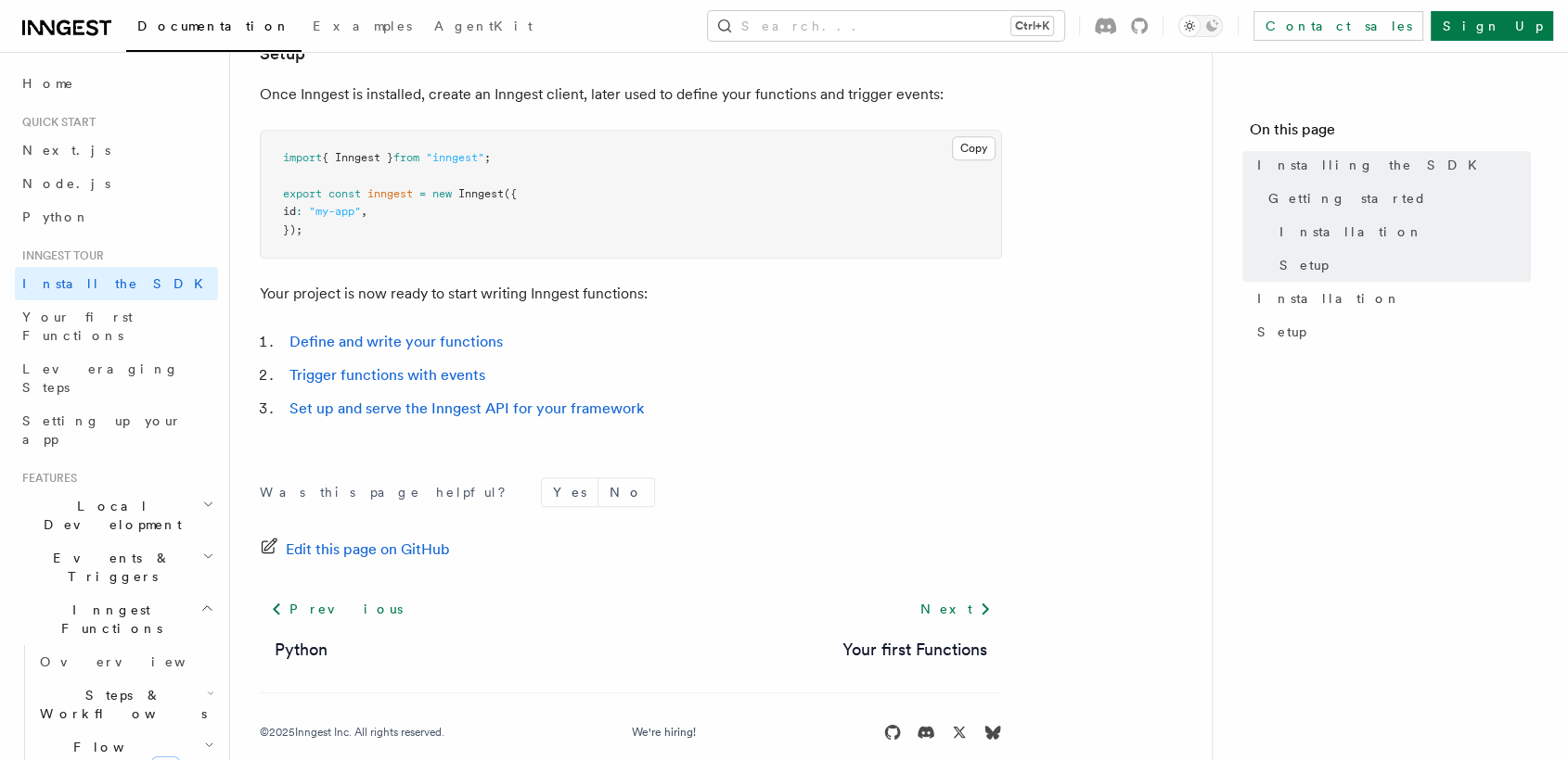
scroll to position [781, 0]
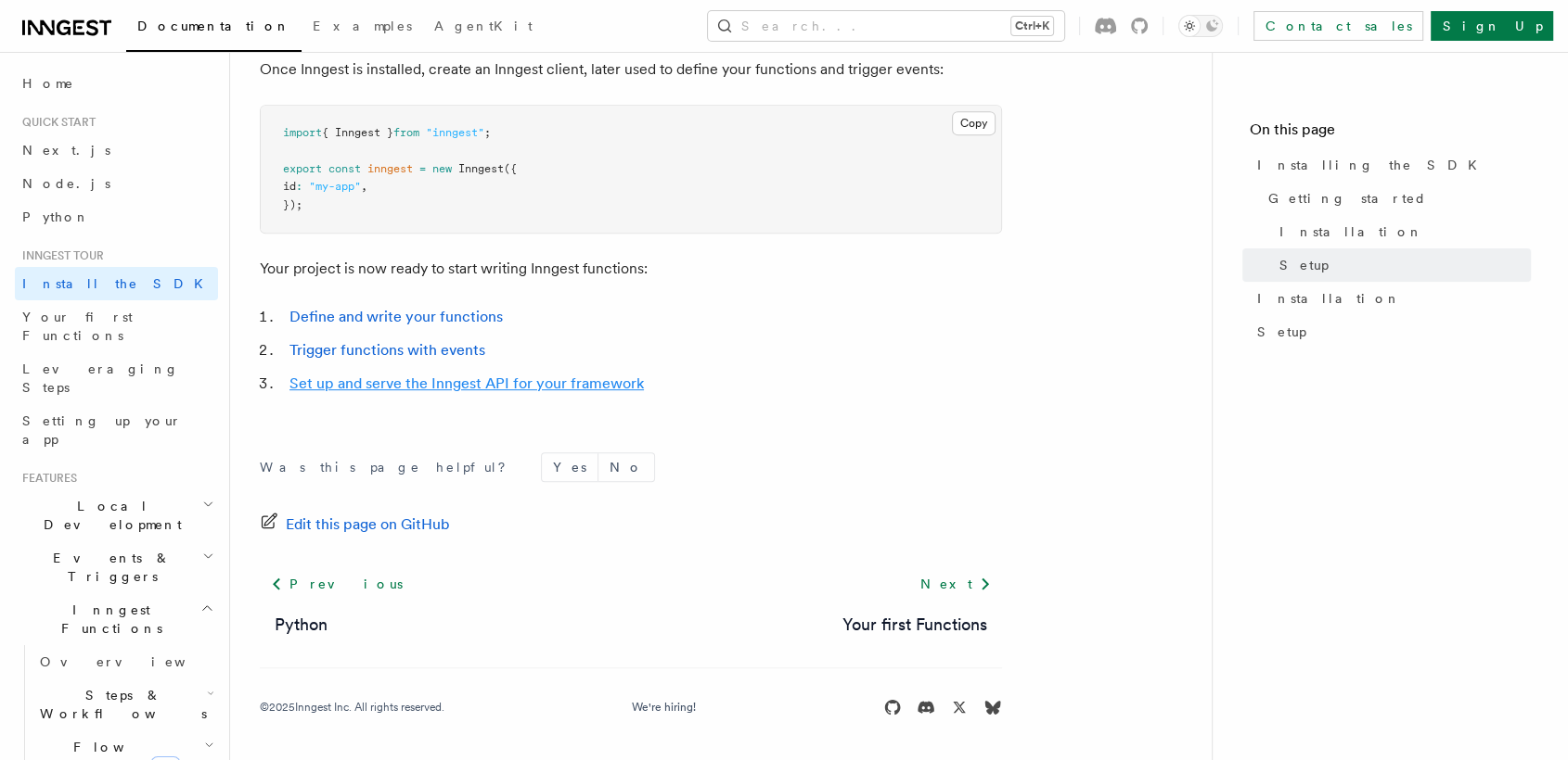
click at [454, 383] on link "Set up and serve the Inngest API for your framework" at bounding box center [466, 383] width 355 height 17
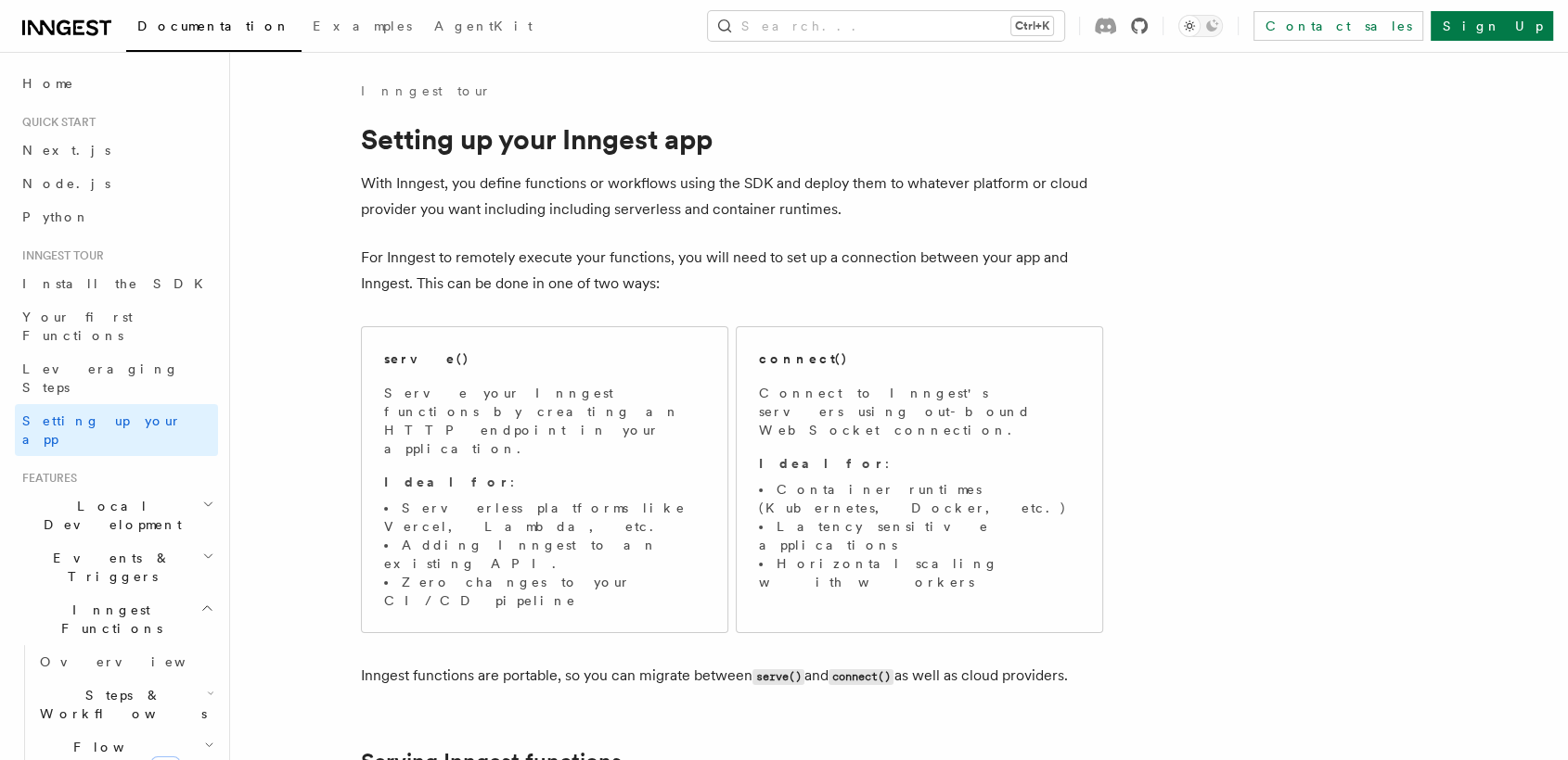
click at [1148, 27] on icon at bounding box center [1139, 25] width 16 height 16
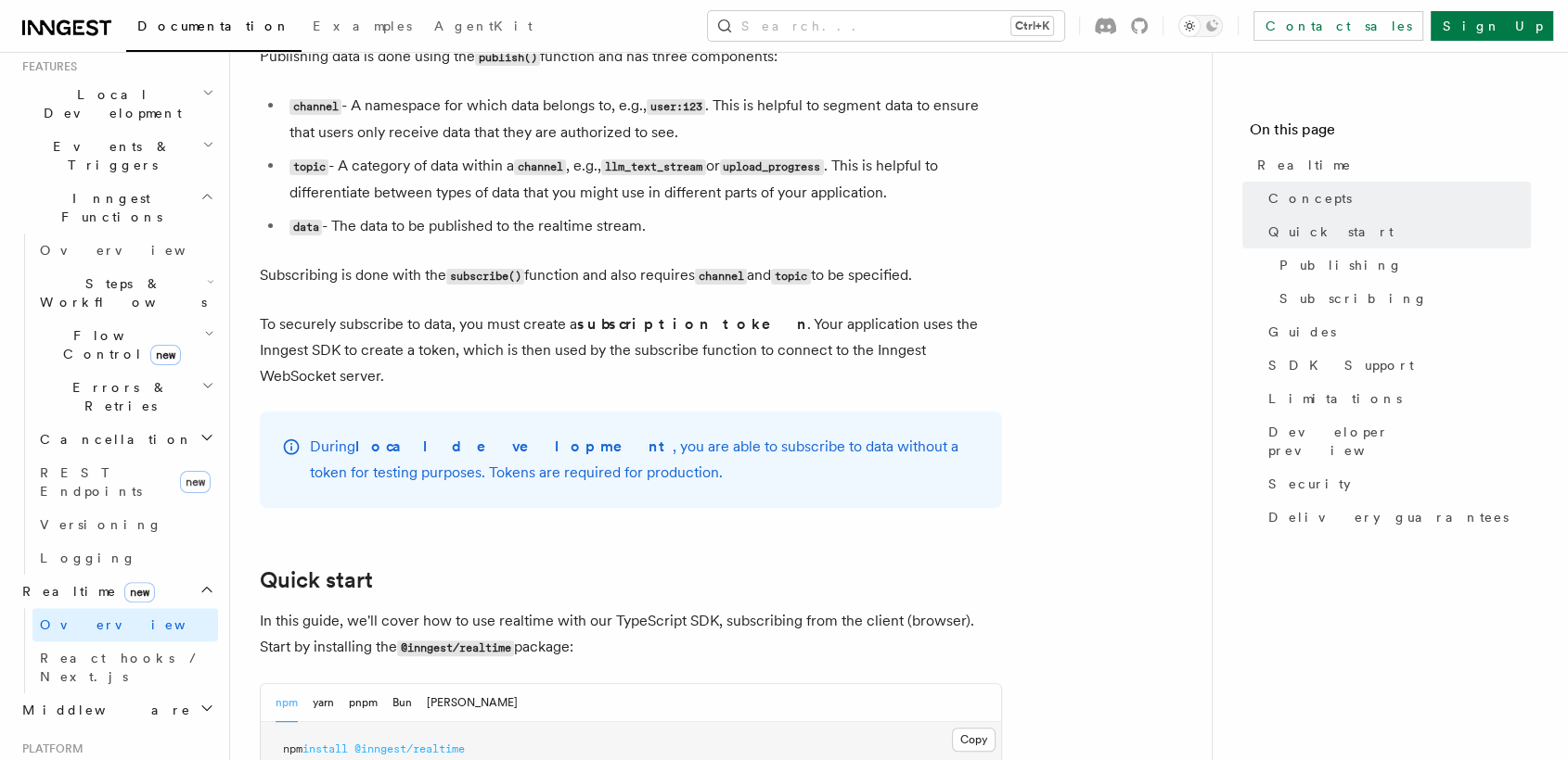
scroll to position [584, 0]
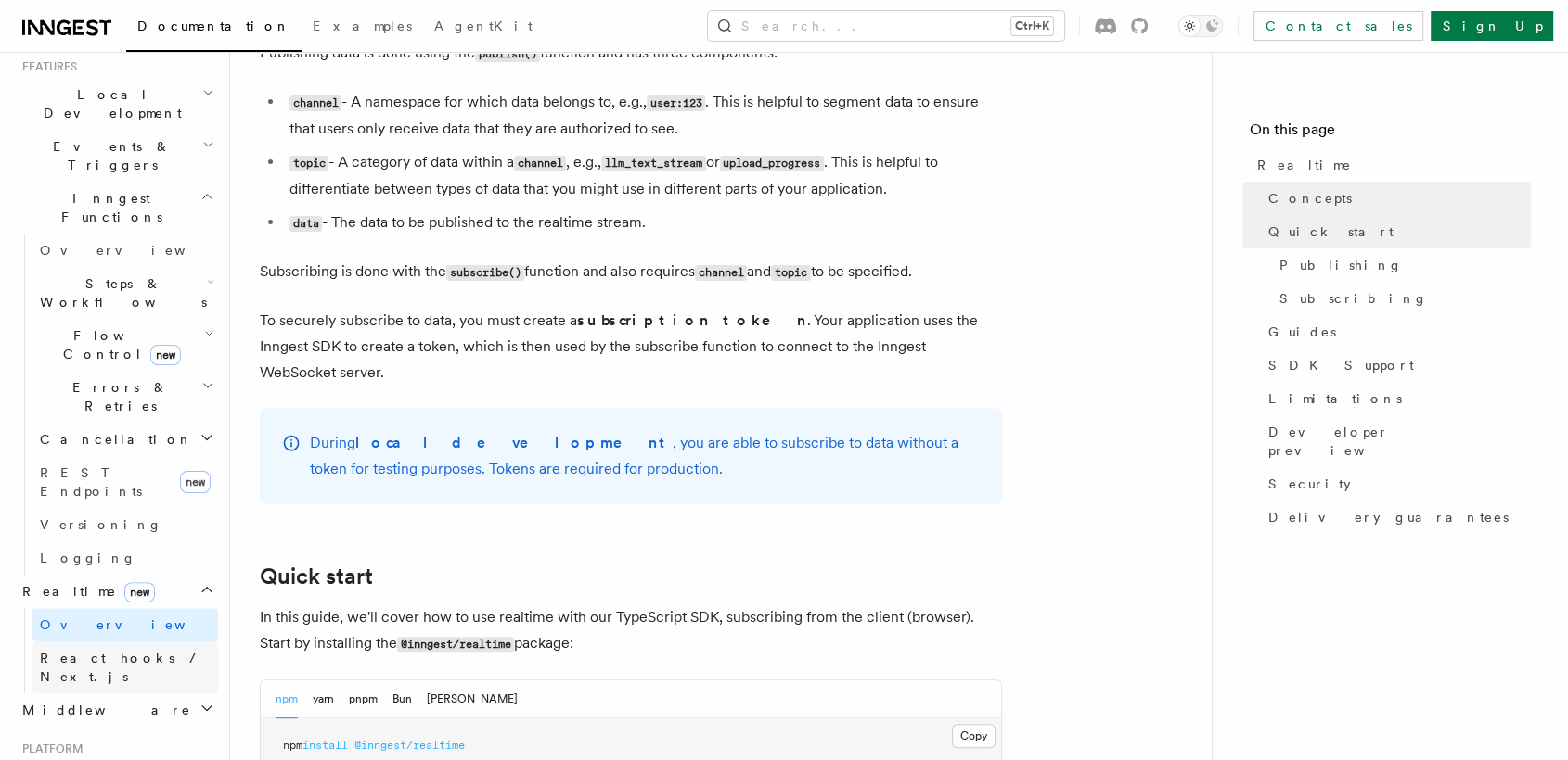
click at [146, 651] on span "React hooks / Next.js" at bounding box center [121, 668] width 164 height 34
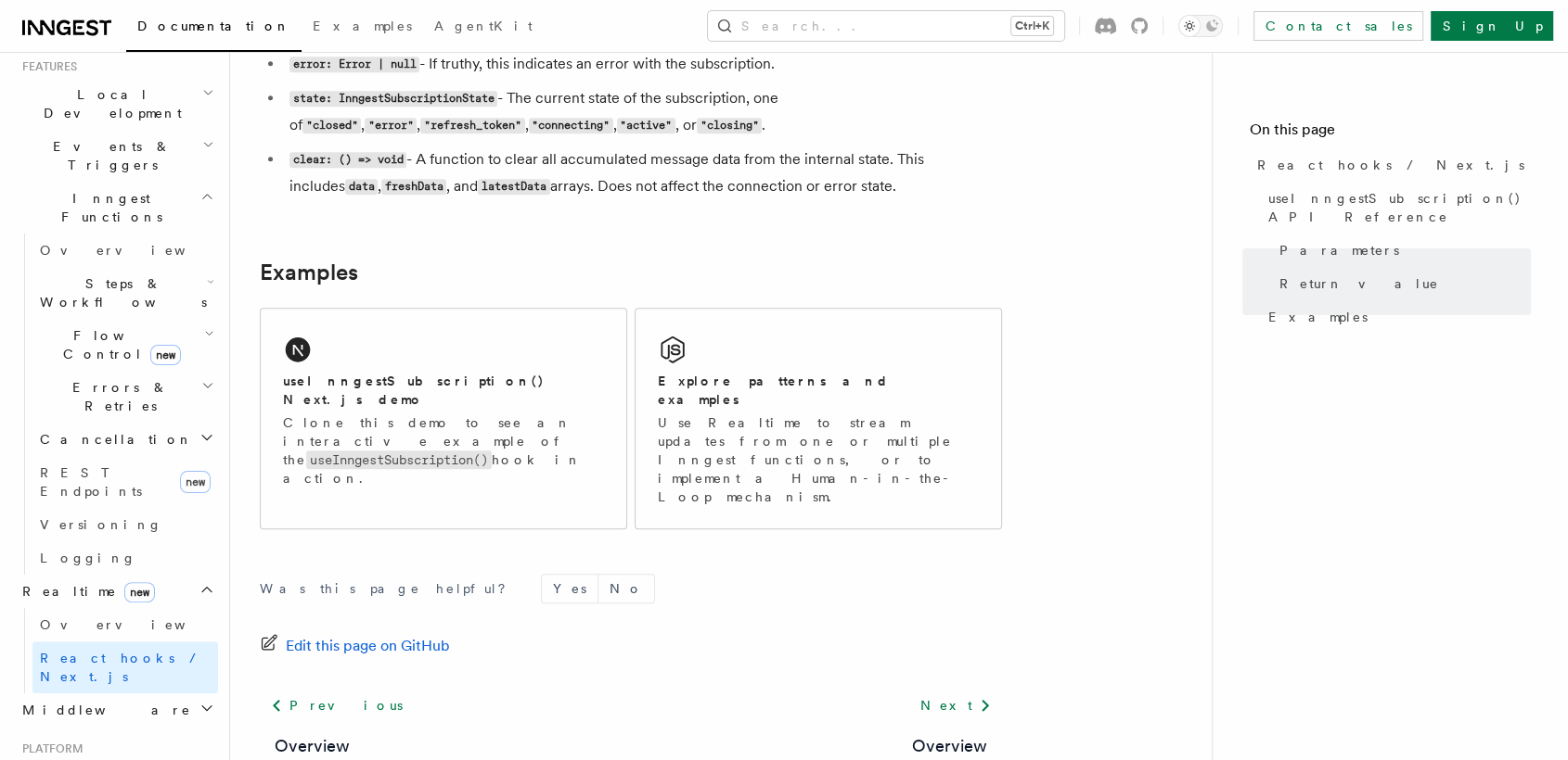
scroll to position [1864, 0]
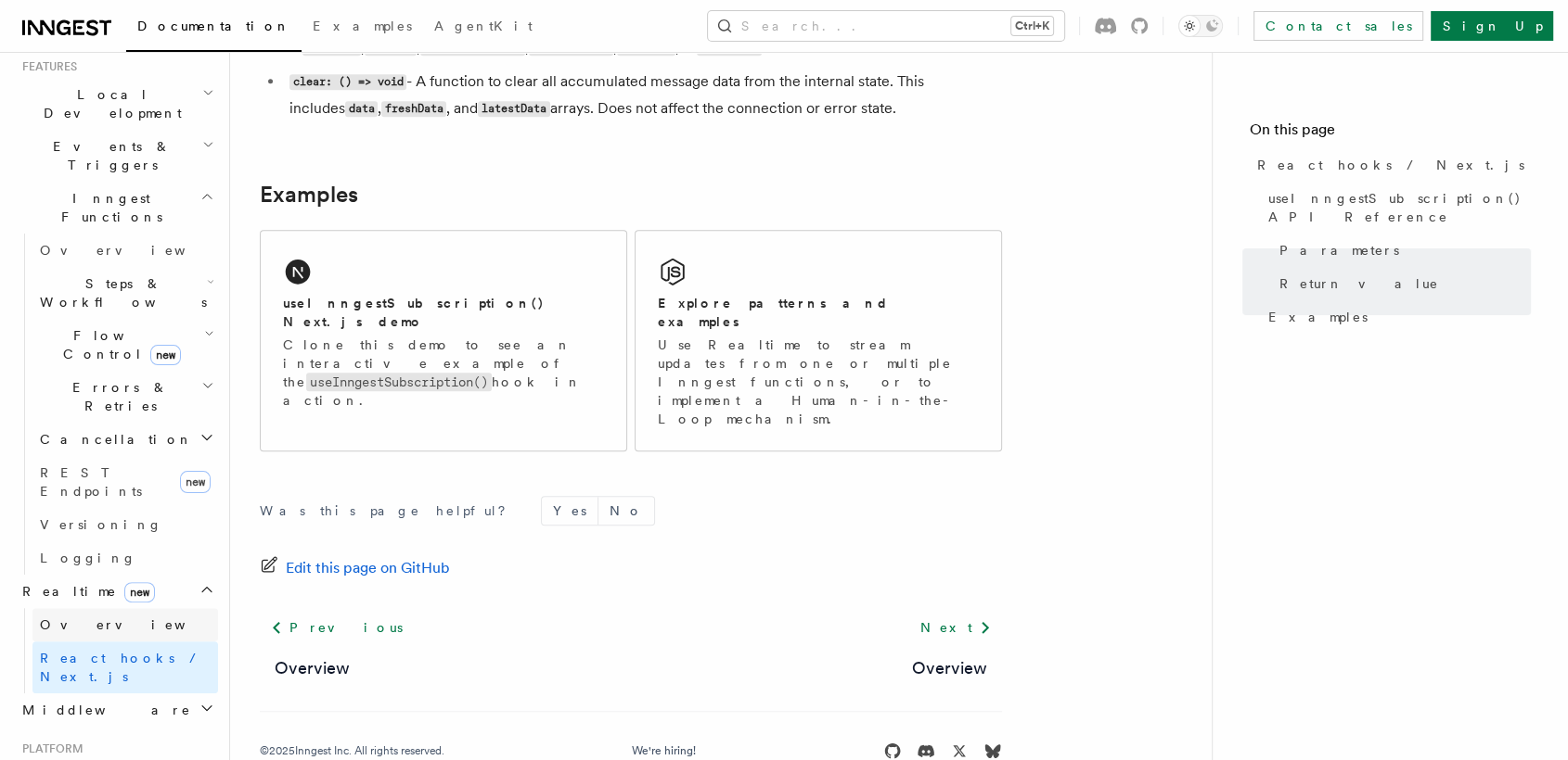
click at [137, 609] on link "Overview" at bounding box center [125, 625] width 186 height 34
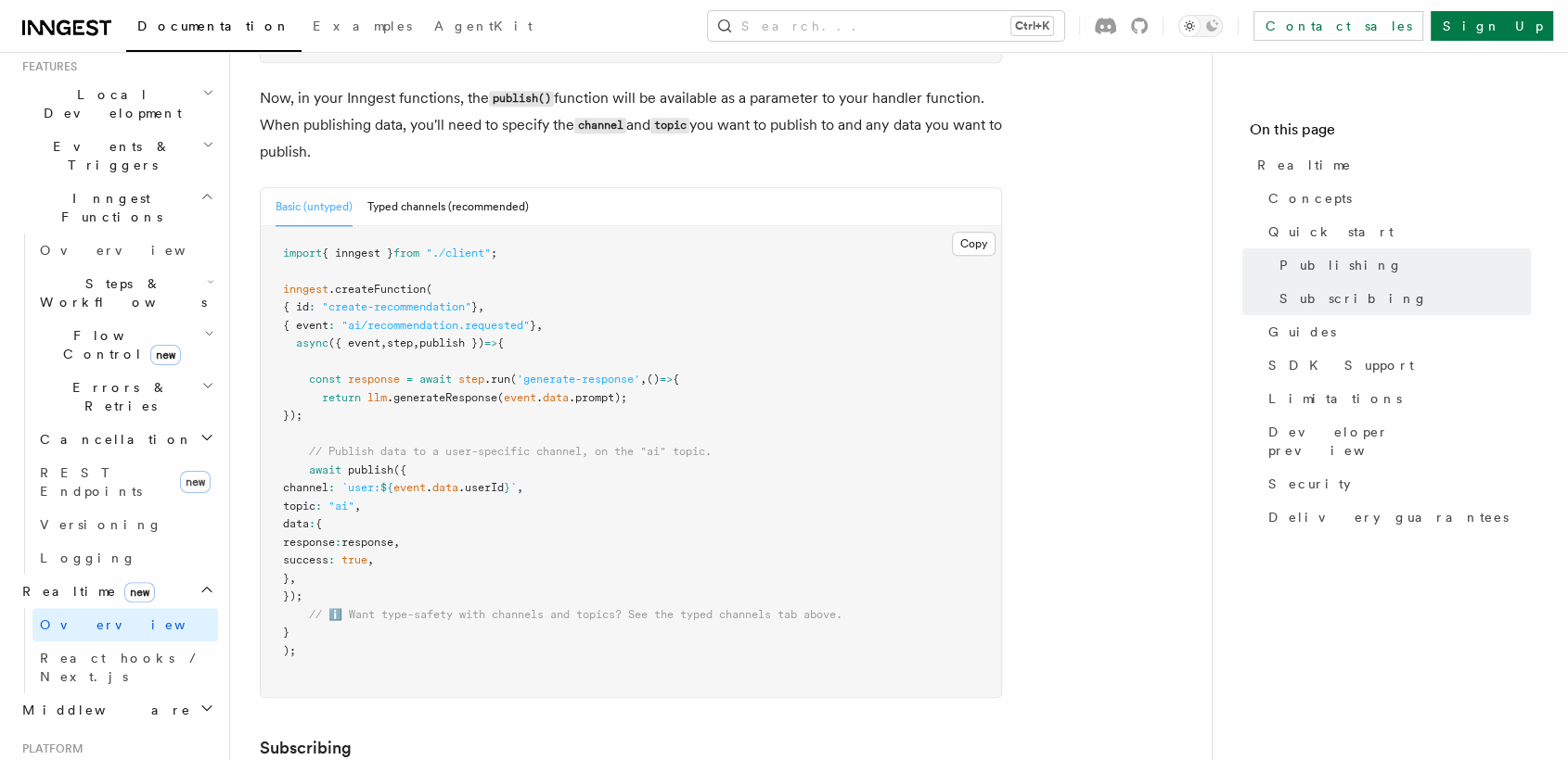
scroll to position [1763, 0]
click at [133, 457] on link "REST Endpoints new" at bounding box center [125, 483] width 186 height 52
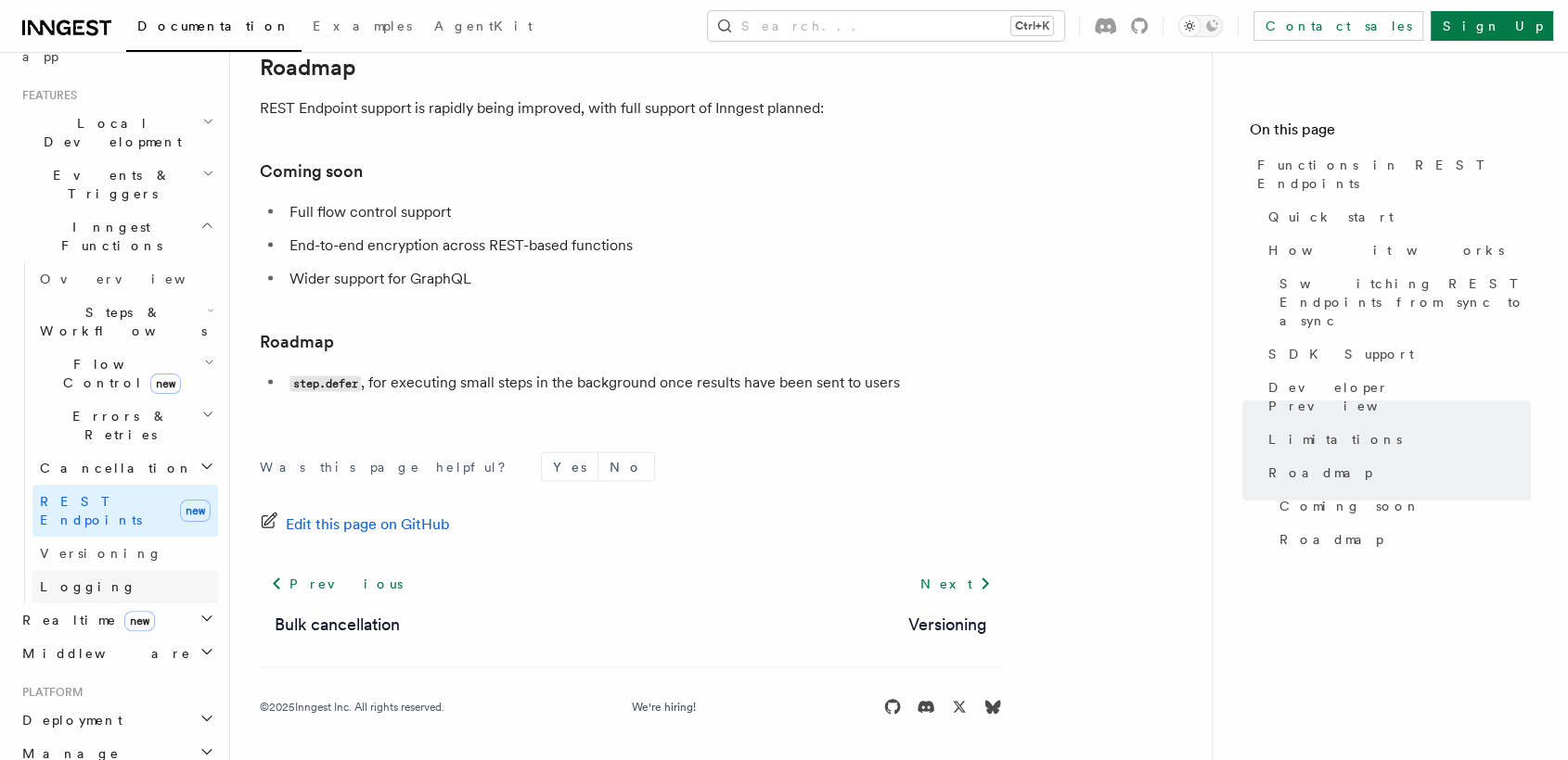
scroll to position [385, 0]
click at [88, 406] on span "Errors & Retries" at bounding box center [117, 424] width 169 height 38
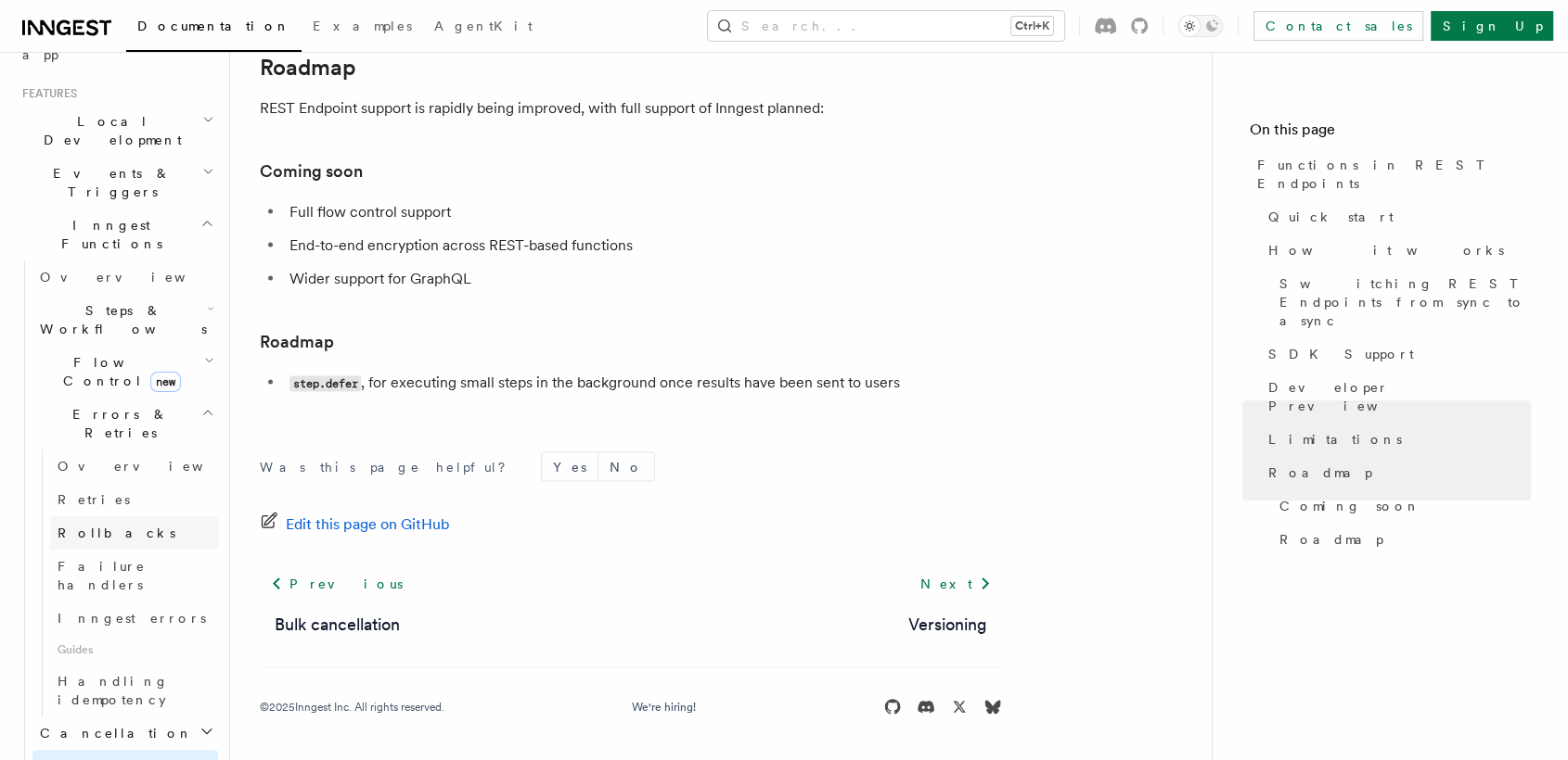
click at [85, 526] on span "Rollbacks" at bounding box center [117, 533] width 118 height 14
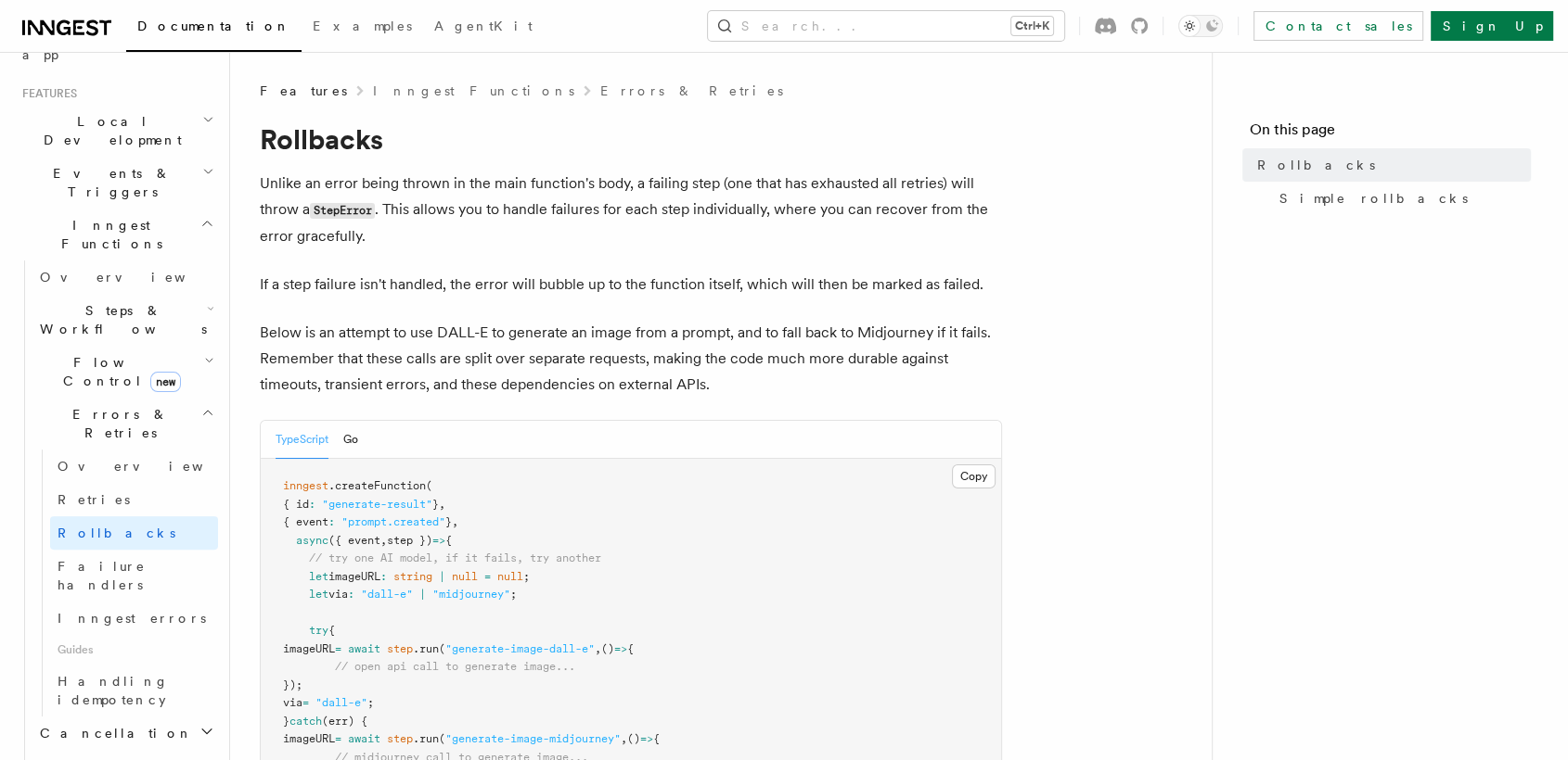
click at [438, 450] on div "TypeScript Go" at bounding box center [631, 439] width 740 height 38
